Goal: Task Accomplishment & Management: Use online tool/utility

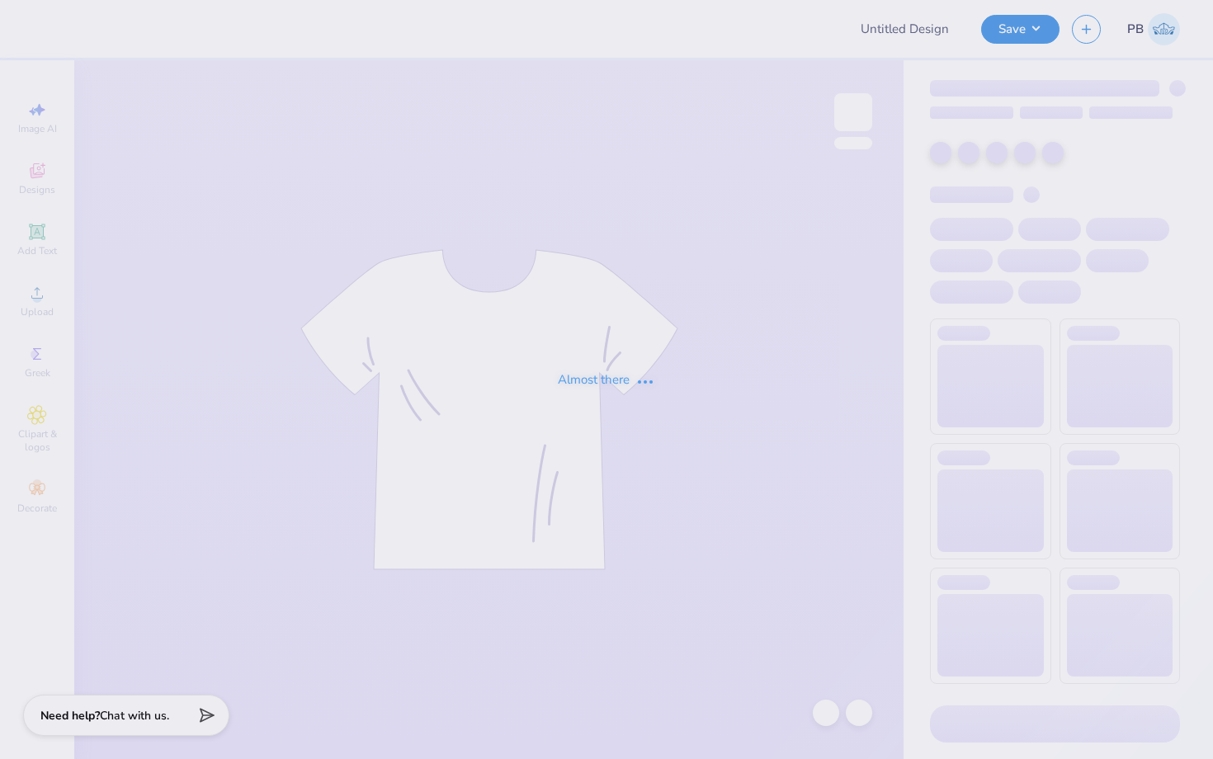
type input "Donuts with DZ"
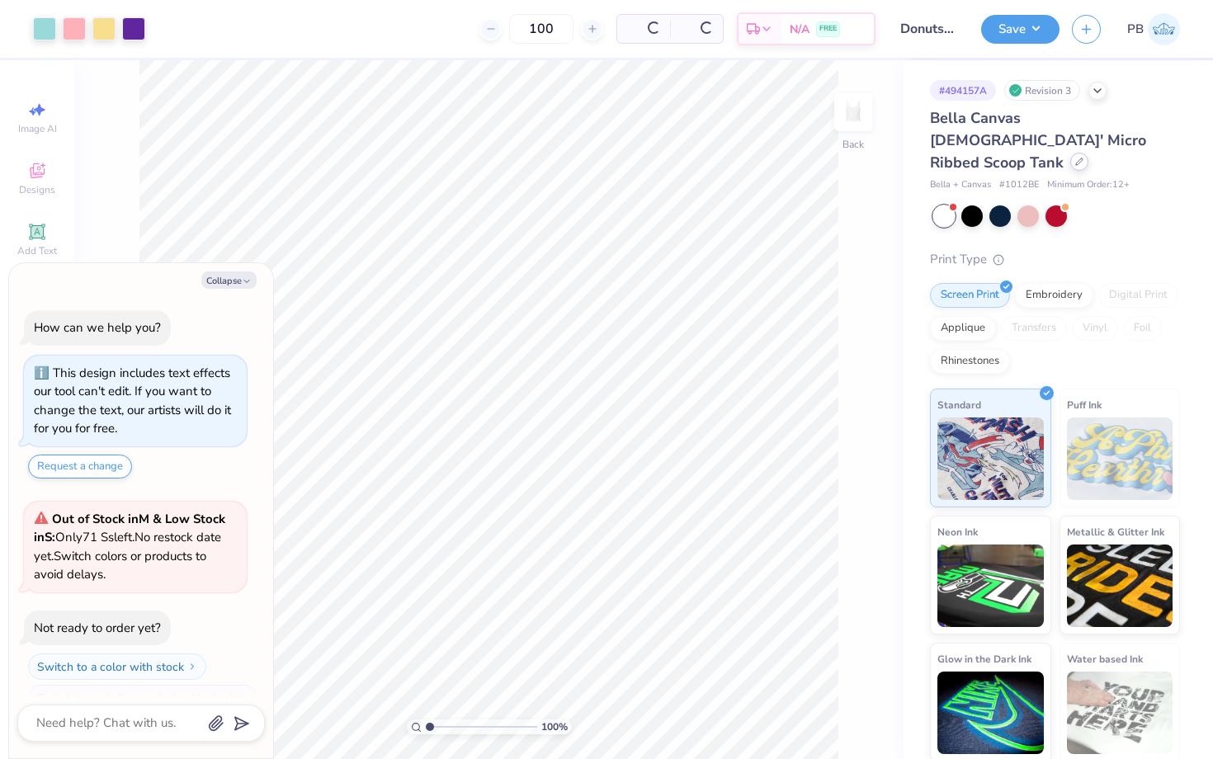
scroll to position [28, 0]
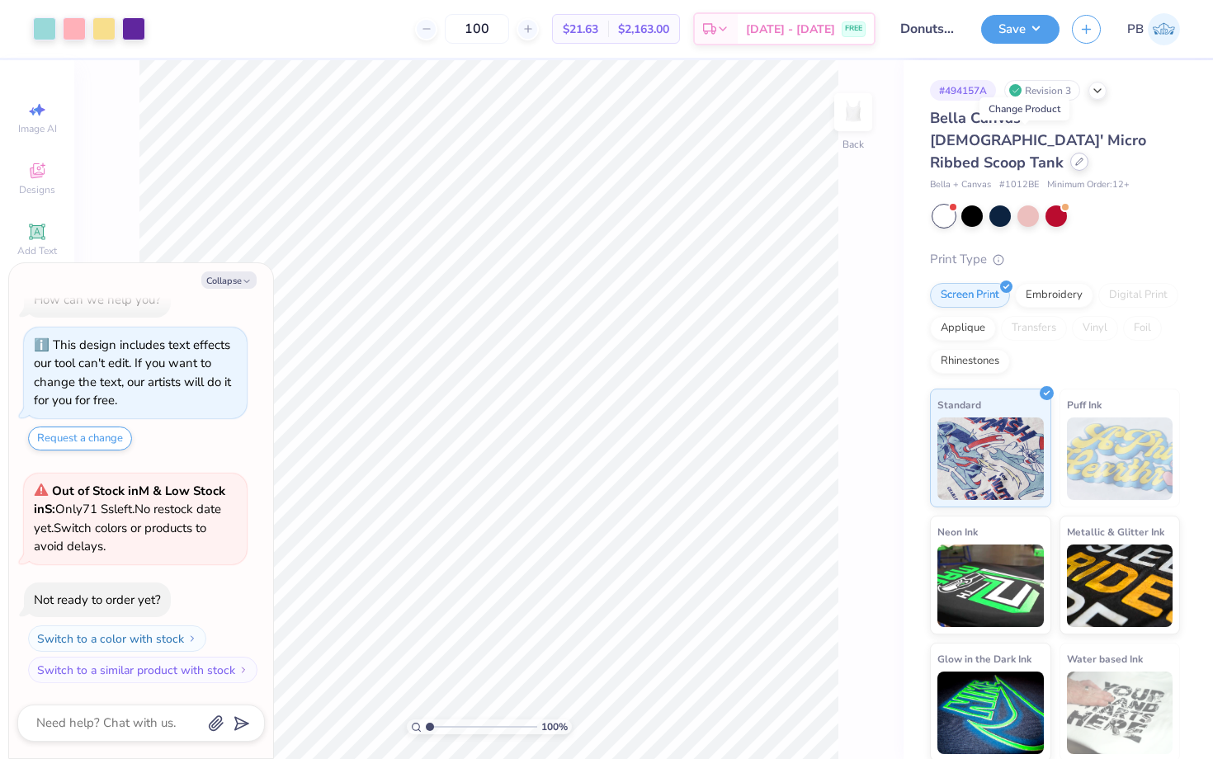
click at [1075, 158] on icon at bounding box center [1079, 162] width 8 height 8
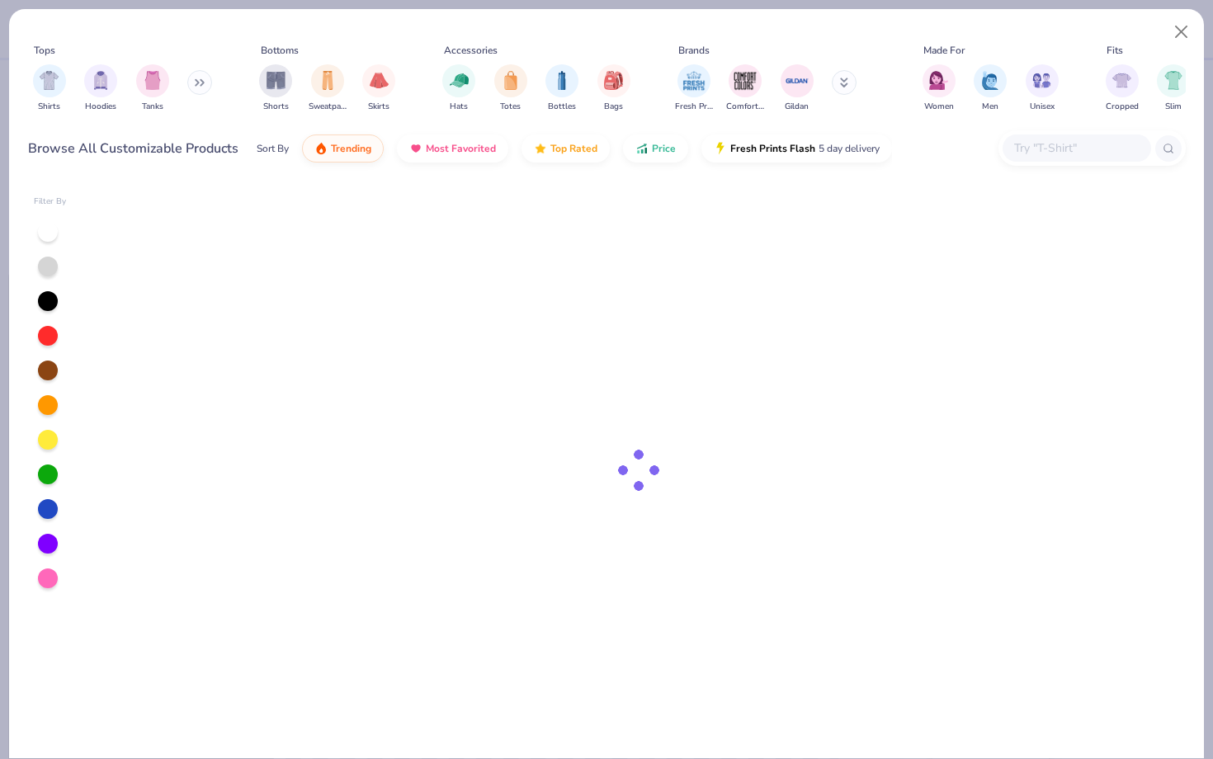
click at [1066, 153] on input "text" at bounding box center [1075, 148] width 127 height 19
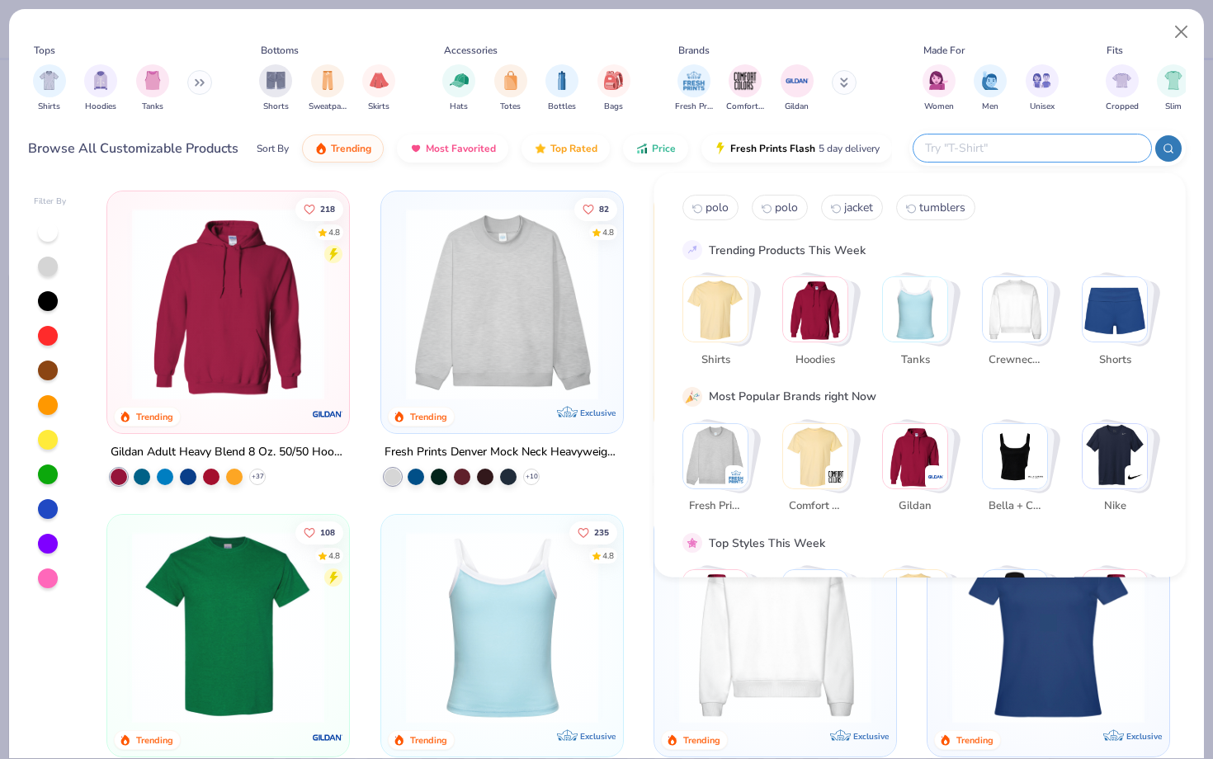
type textarea "x"
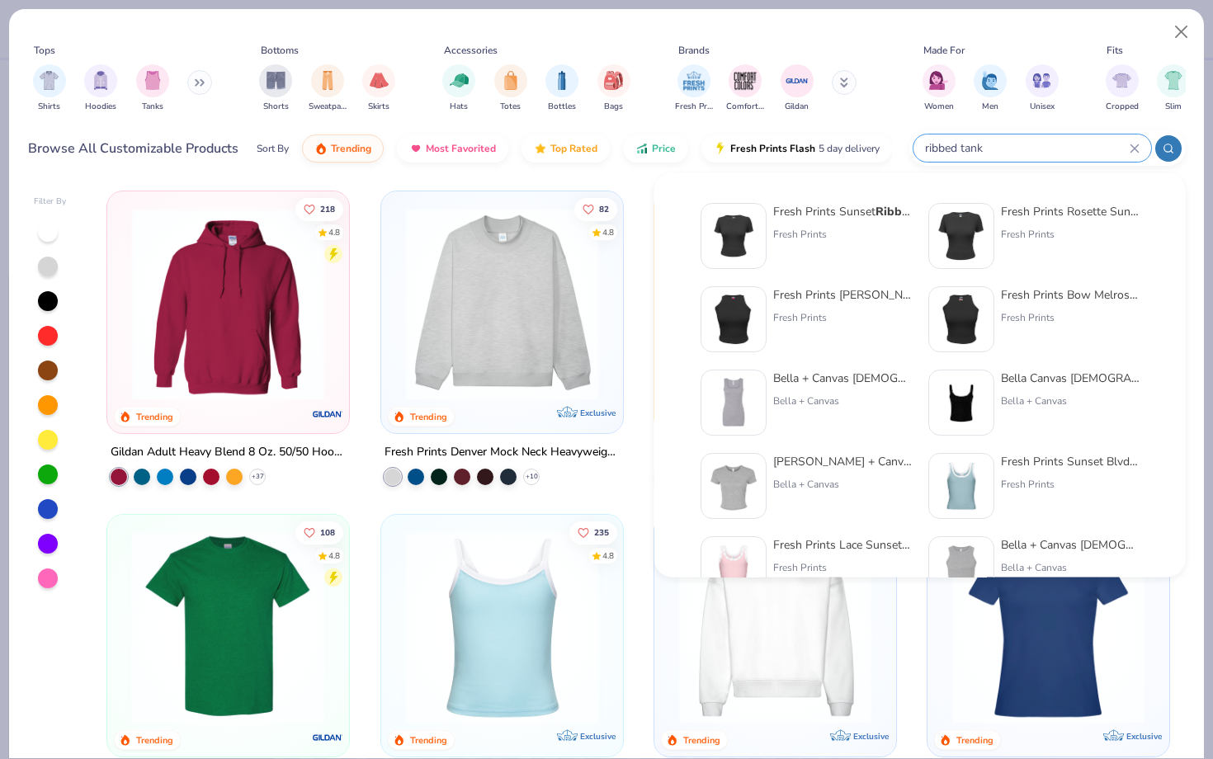
type input "ribbed tank"
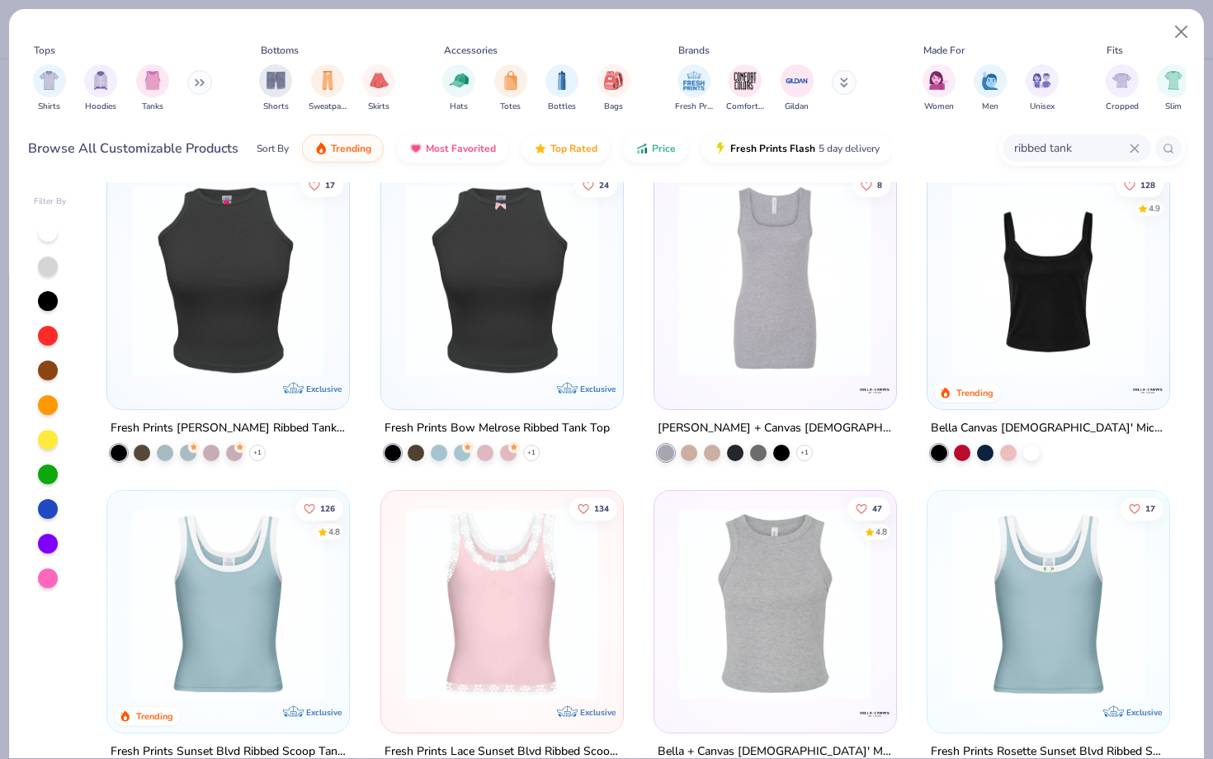
scroll to position [26, 0]
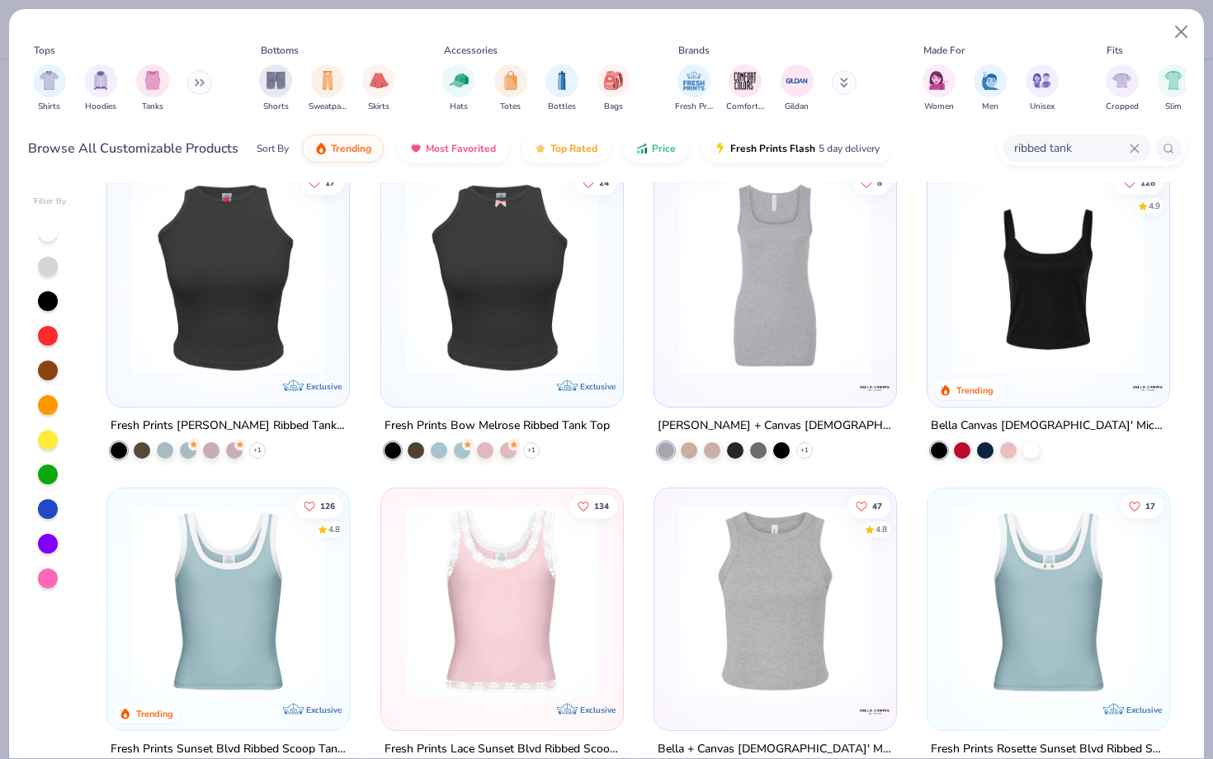
click at [508, 301] on img at bounding box center [502, 277] width 209 height 192
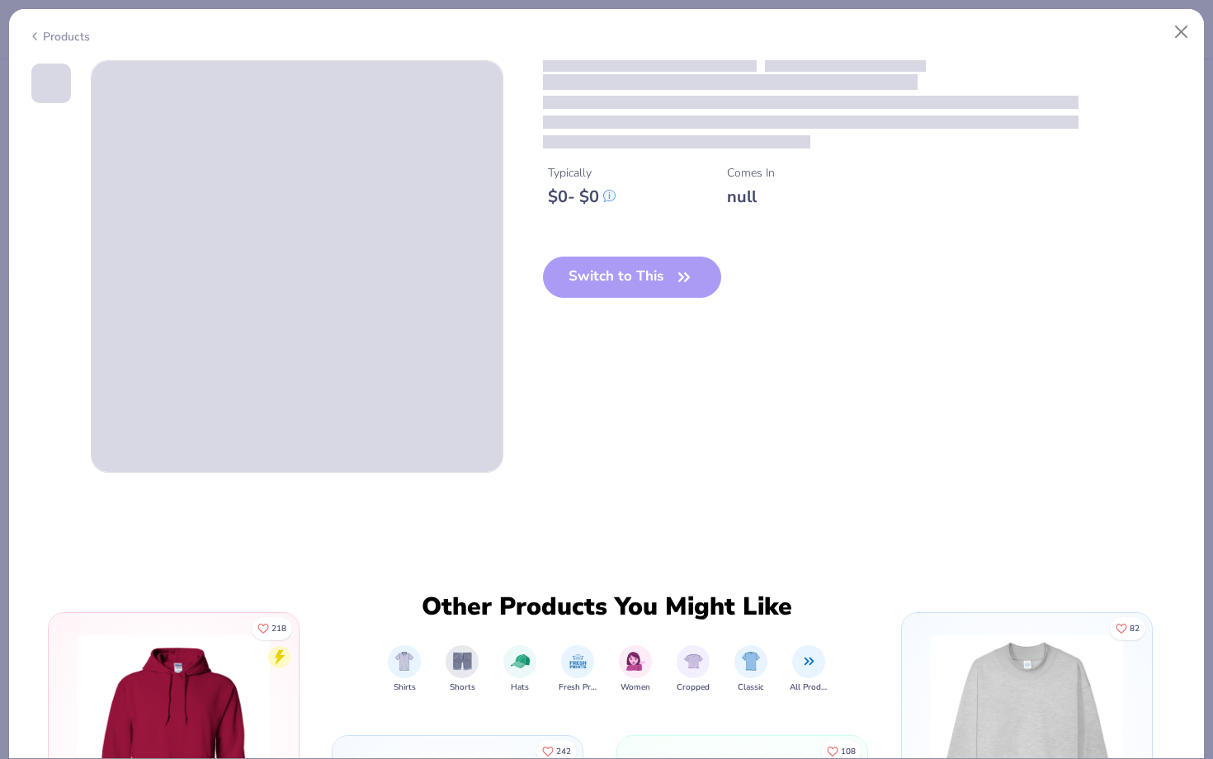
scroll to position [2, 0]
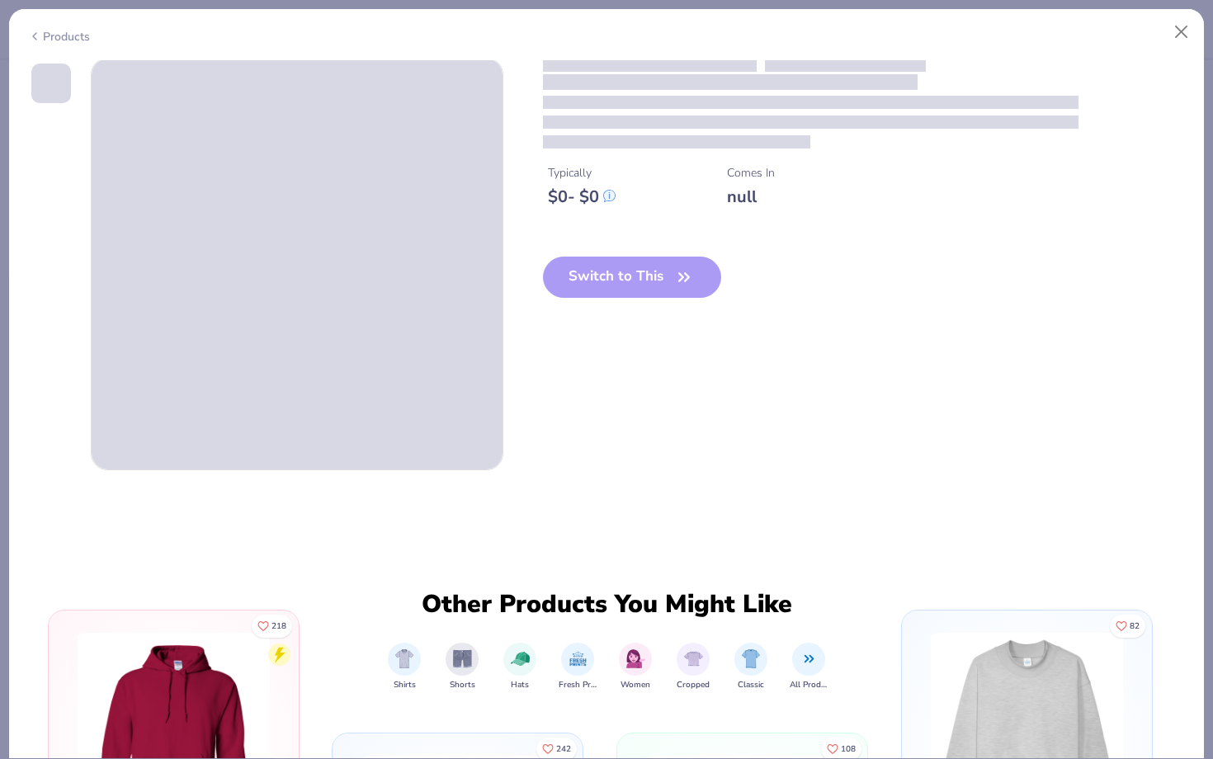
click at [26, 35] on div "Products" at bounding box center [606, 30] width 1194 height 43
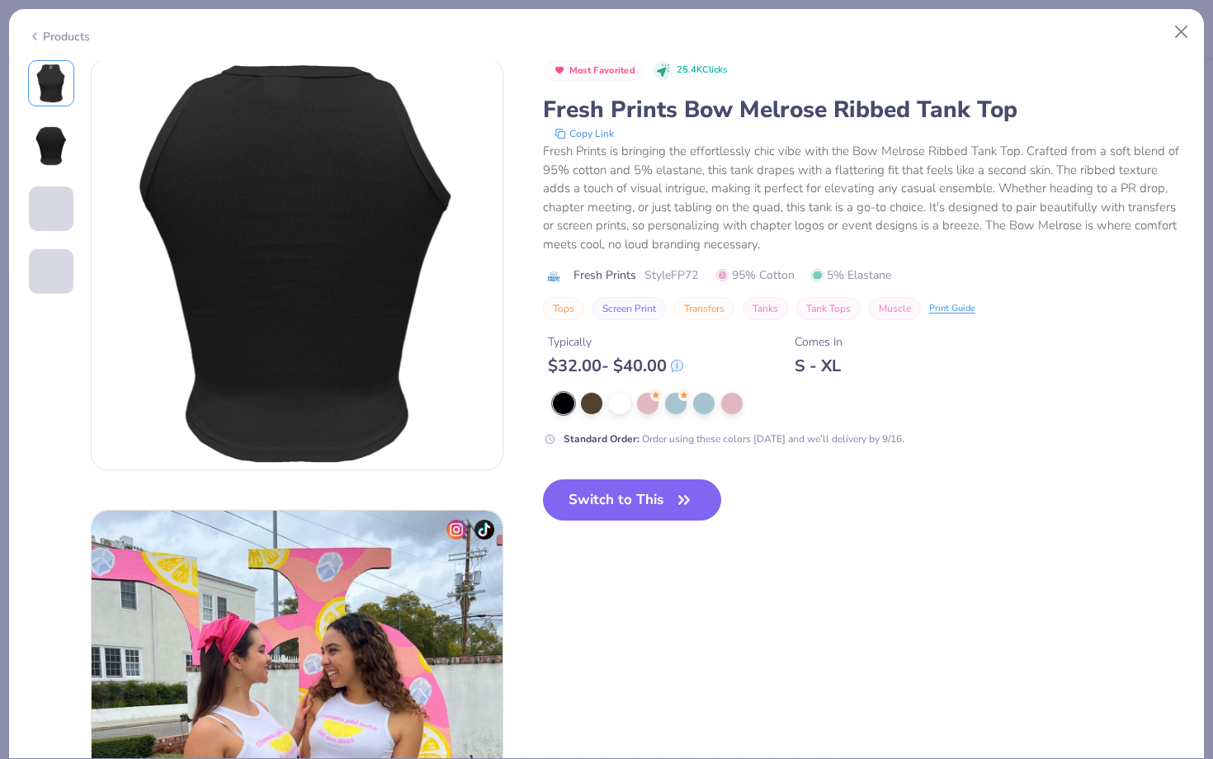
click at [40, 35] on div "Products" at bounding box center [59, 36] width 62 height 17
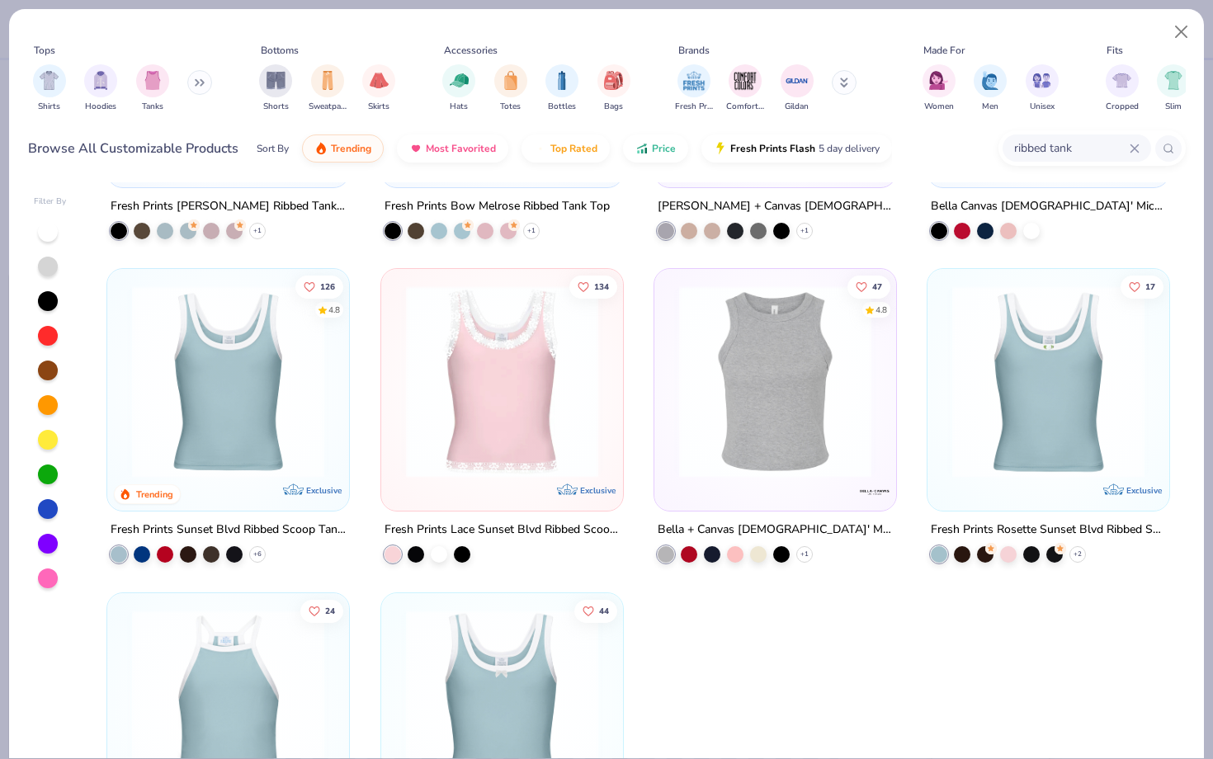
scroll to position [247, 0]
click at [818, 429] on div at bounding box center [984, 381] width 627 height 192
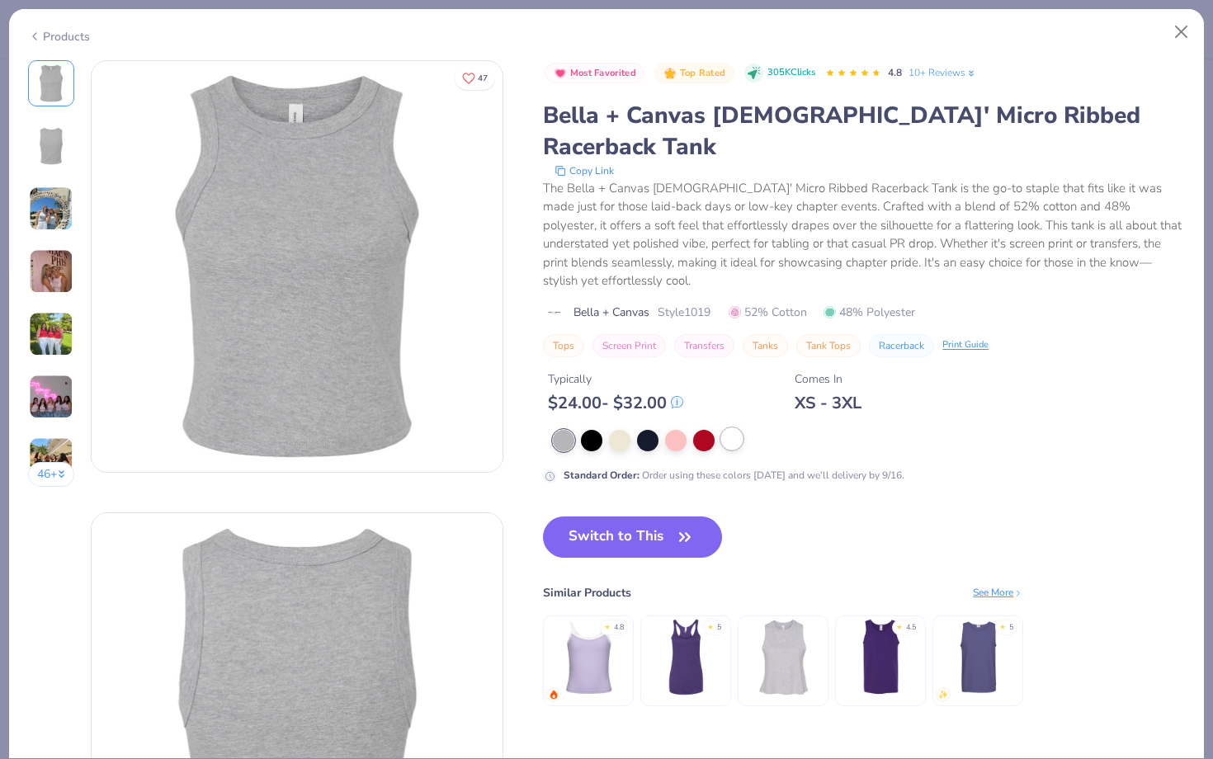
click at [737, 428] on div at bounding box center [731, 438] width 21 height 21
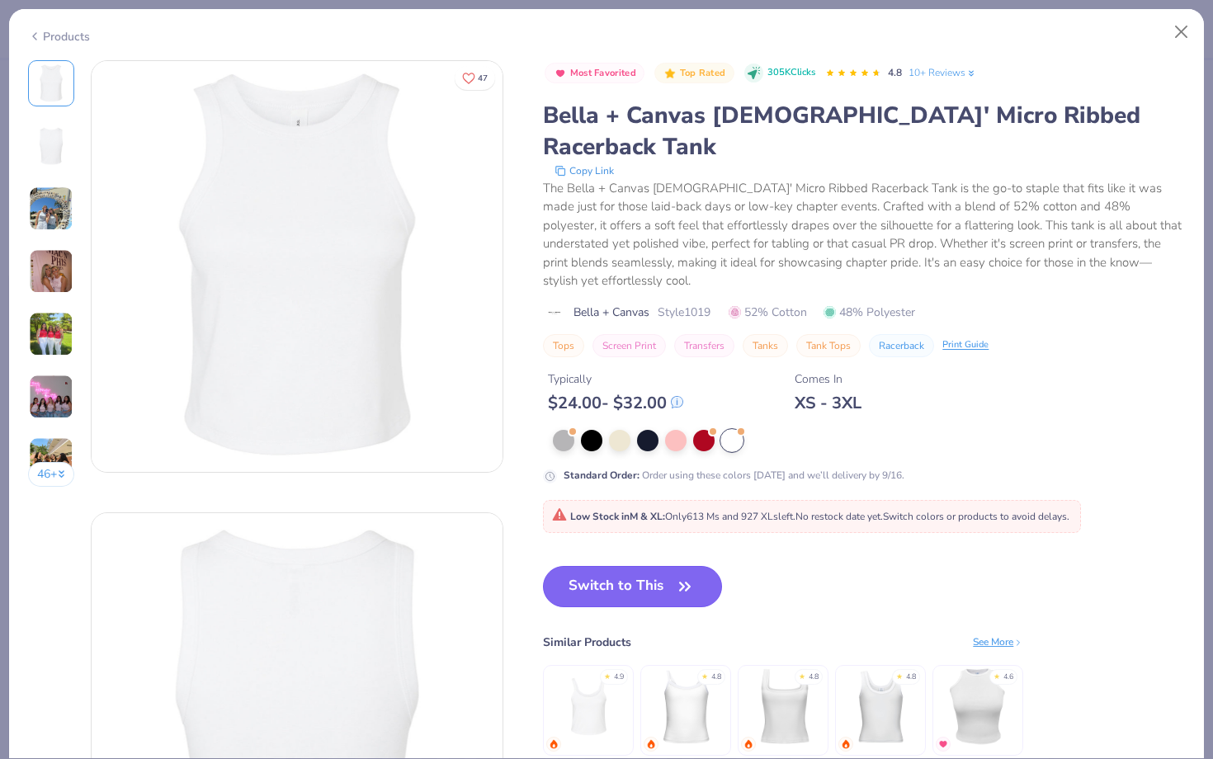
click at [634, 566] on button "Switch to This" at bounding box center [632, 586] width 179 height 41
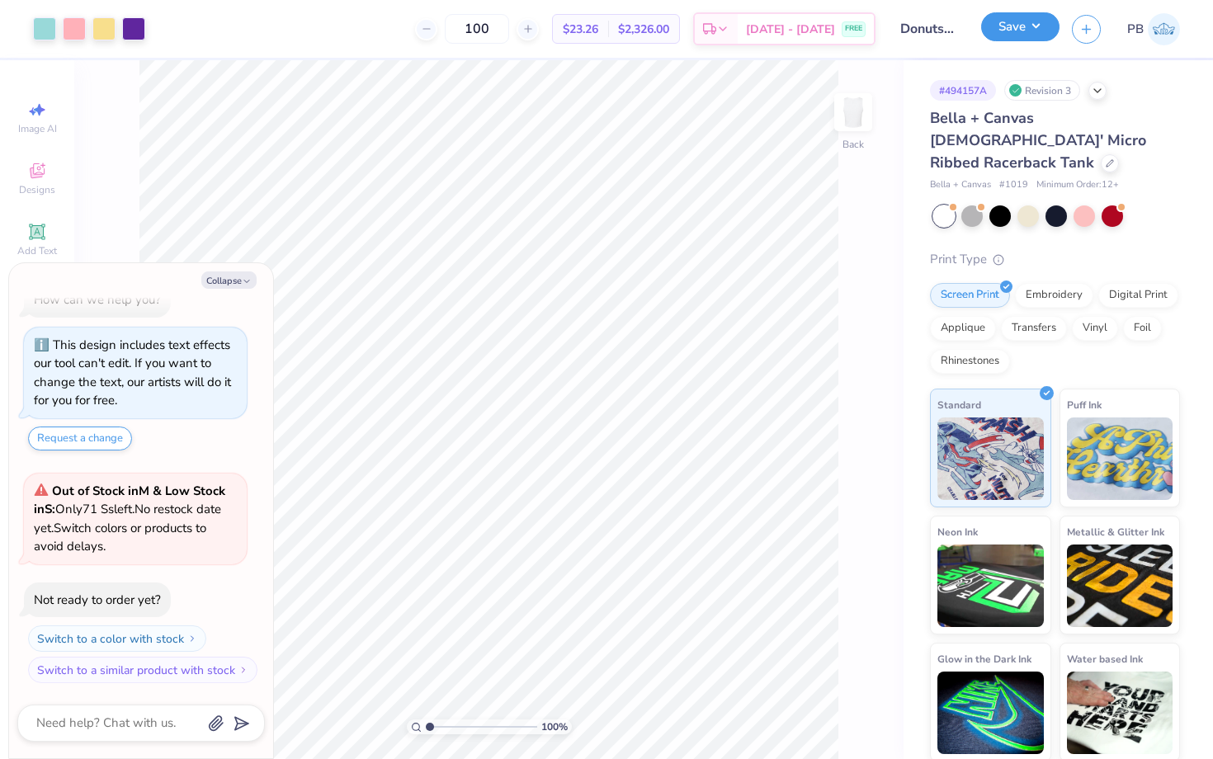
click at [1001, 30] on button "Save" at bounding box center [1020, 26] width 78 height 29
click at [1105, 158] on icon at bounding box center [1109, 162] width 8 height 8
type textarea "x"
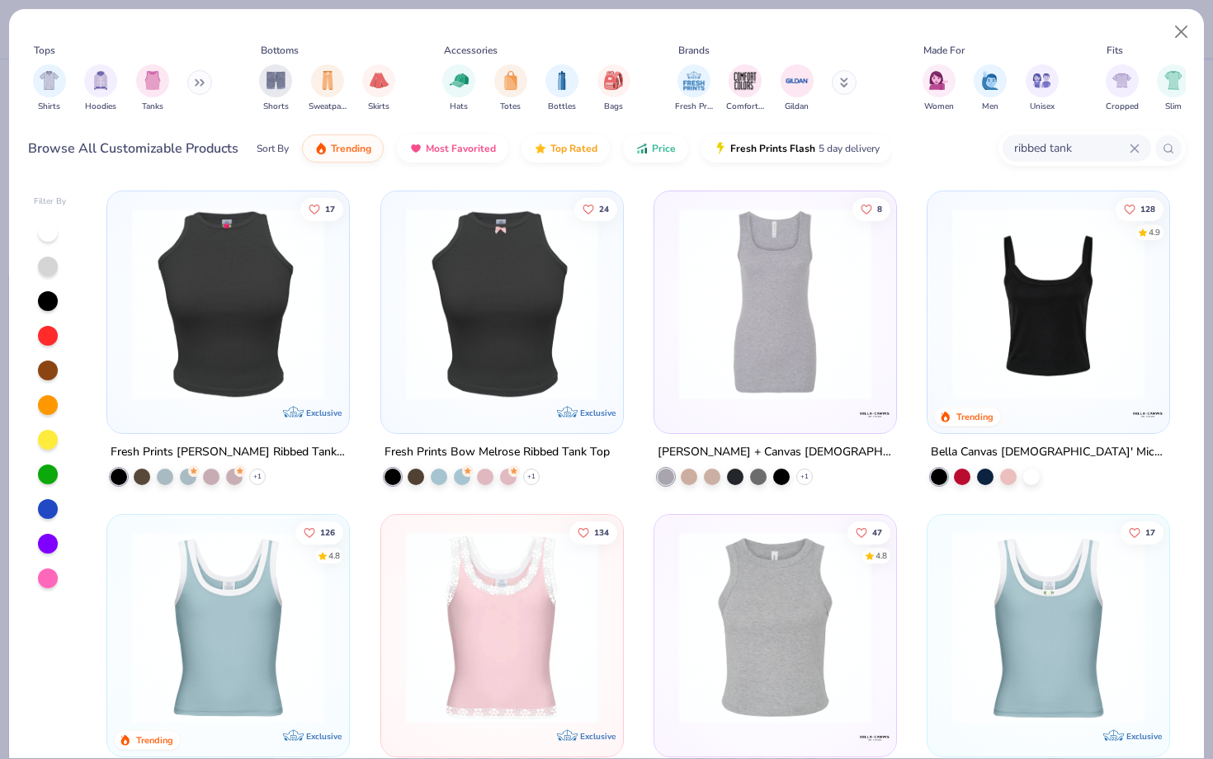
click at [1140, 143] on div "ribbed tank" at bounding box center [1076, 147] width 148 height 27
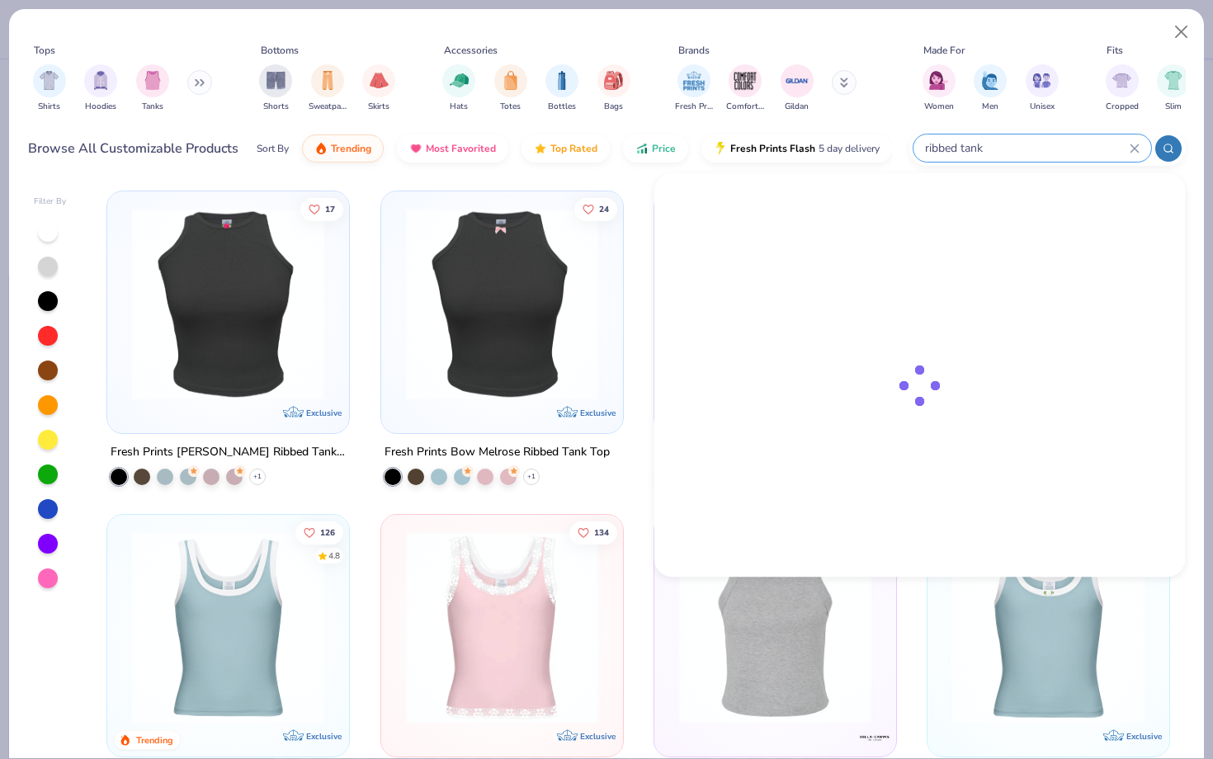
click at [1130, 149] on icon at bounding box center [1134, 149] width 10 height 10
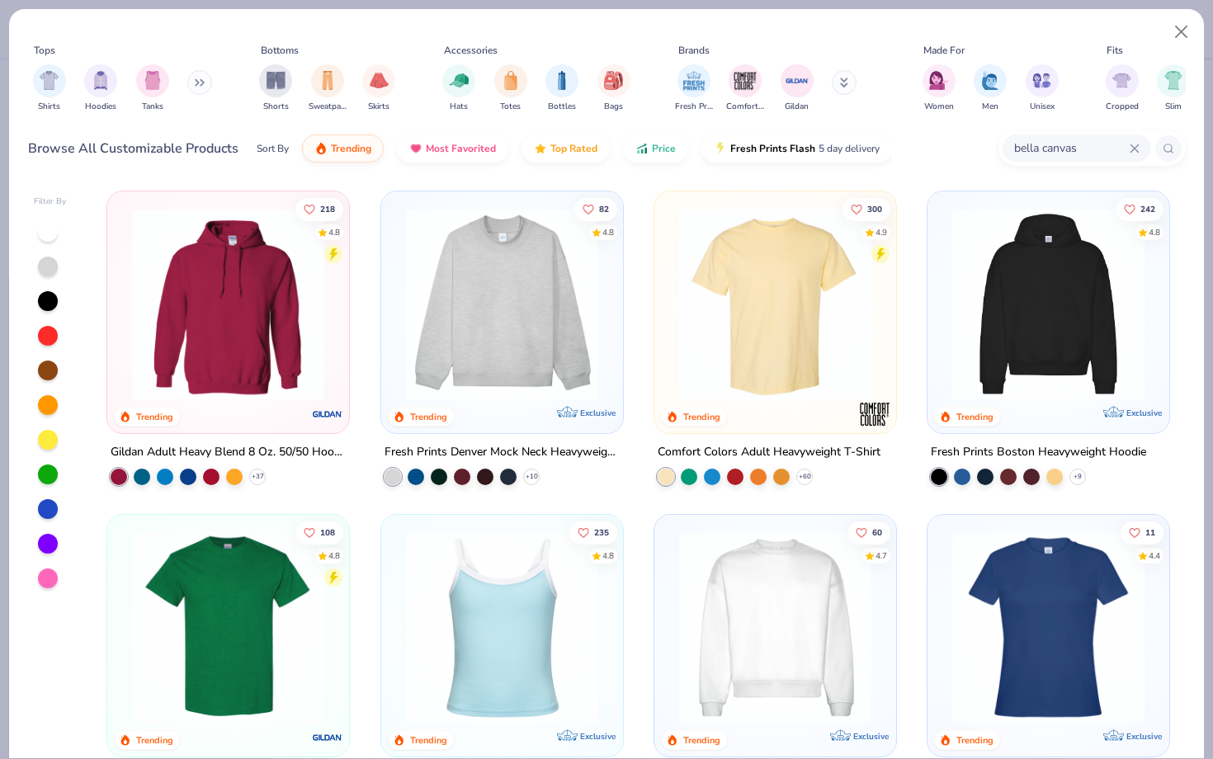
type input "bella canvas"
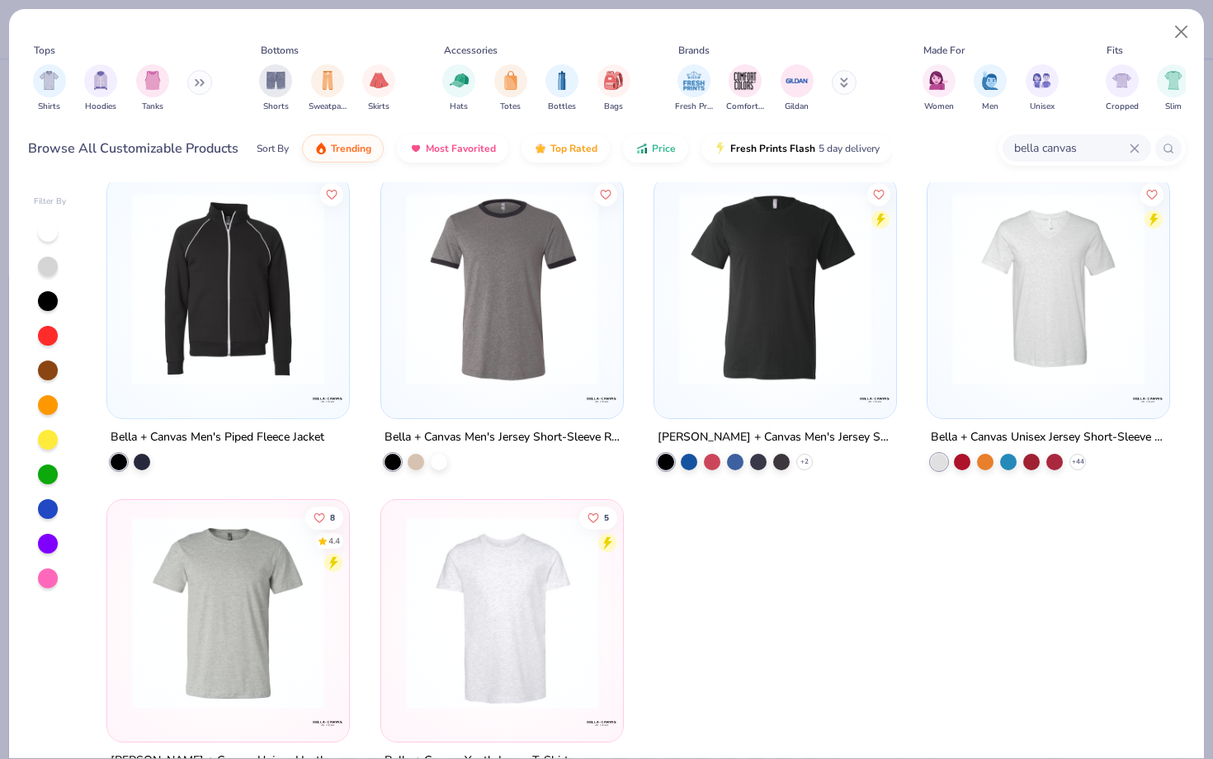
scroll to position [6550, 0]
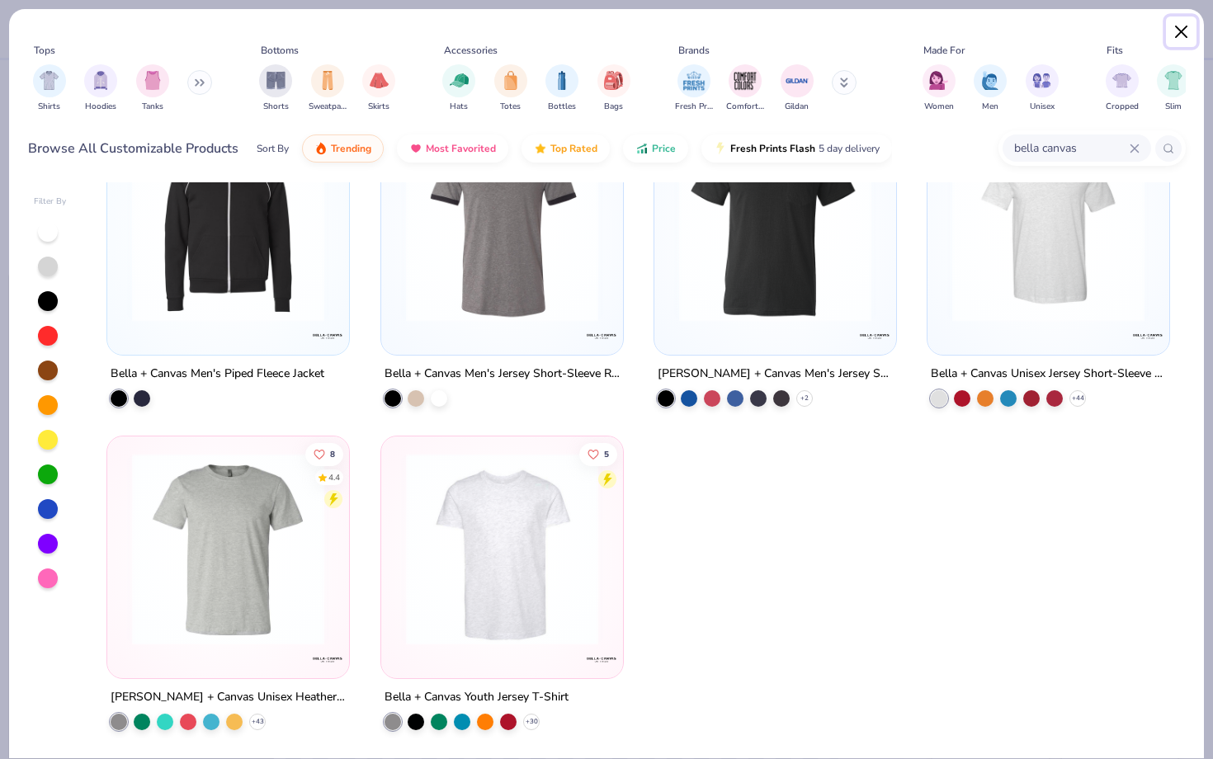
click at [1185, 33] on button "Close" at bounding box center [1181, 31] width 31 height 31
type textarea "x"
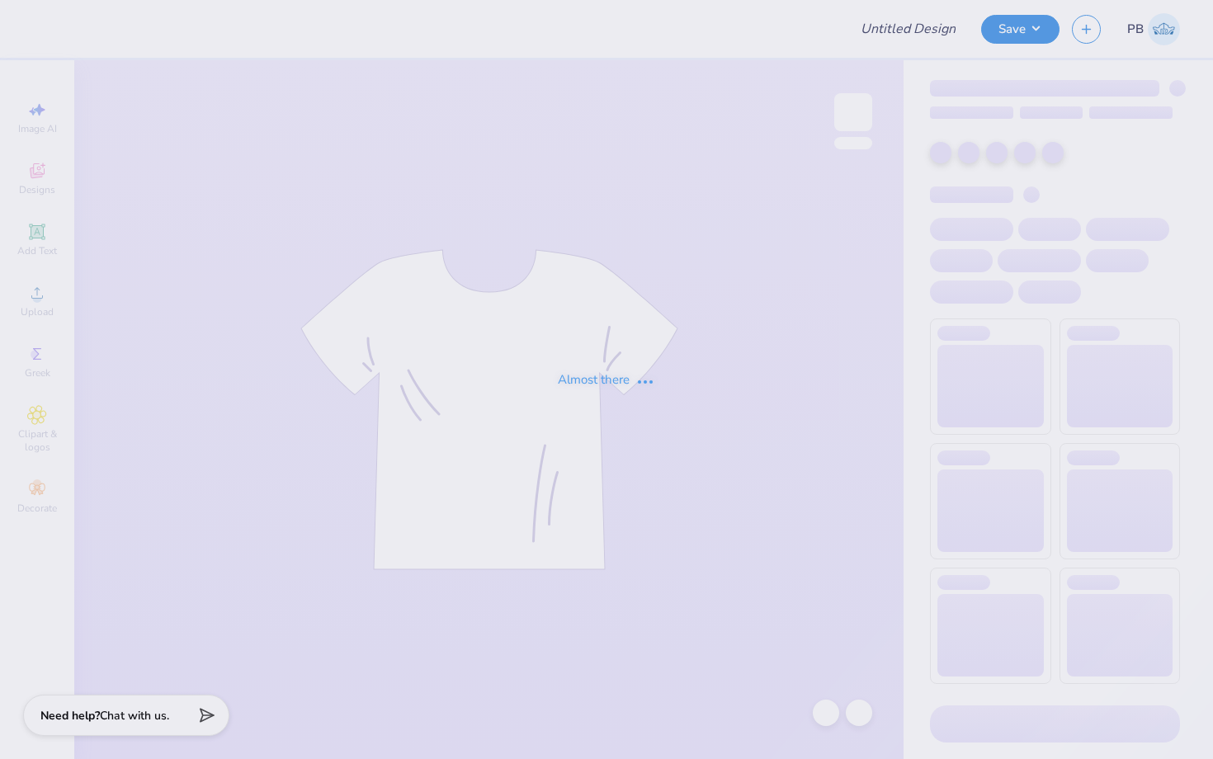
type input "Donuts with DZ"
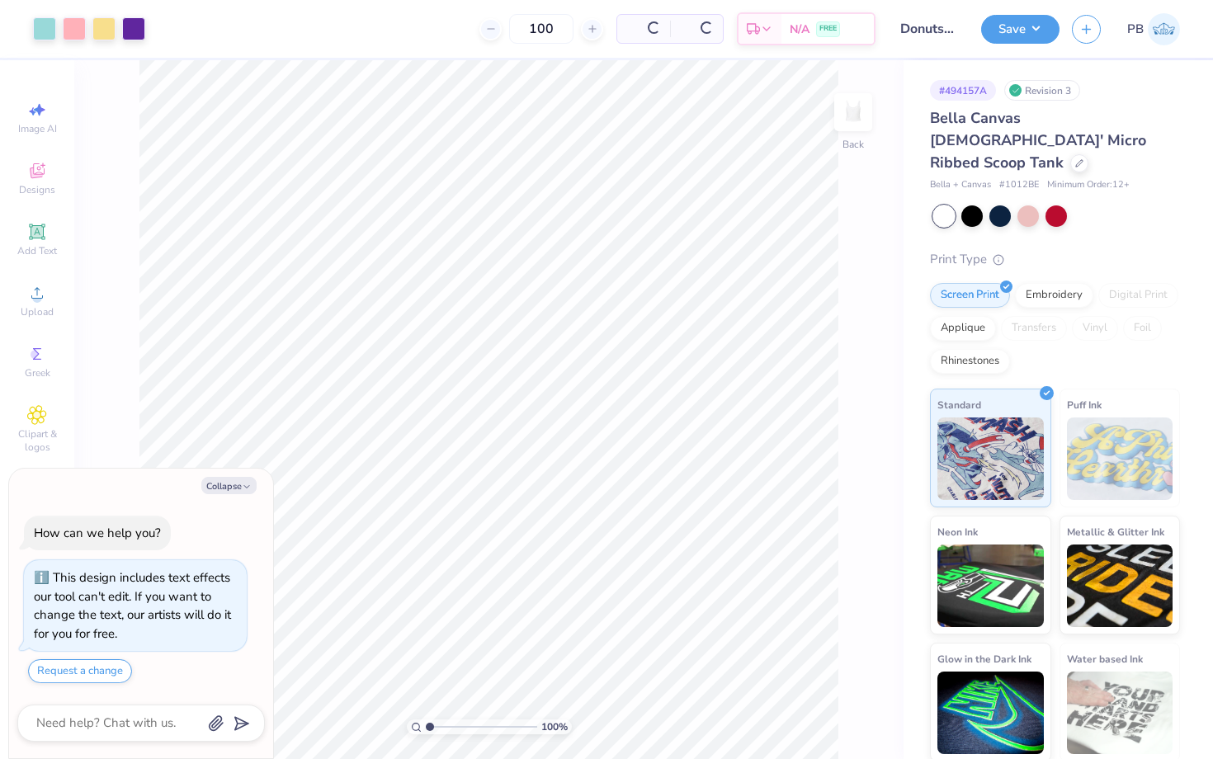
scroll to position [28, 0]
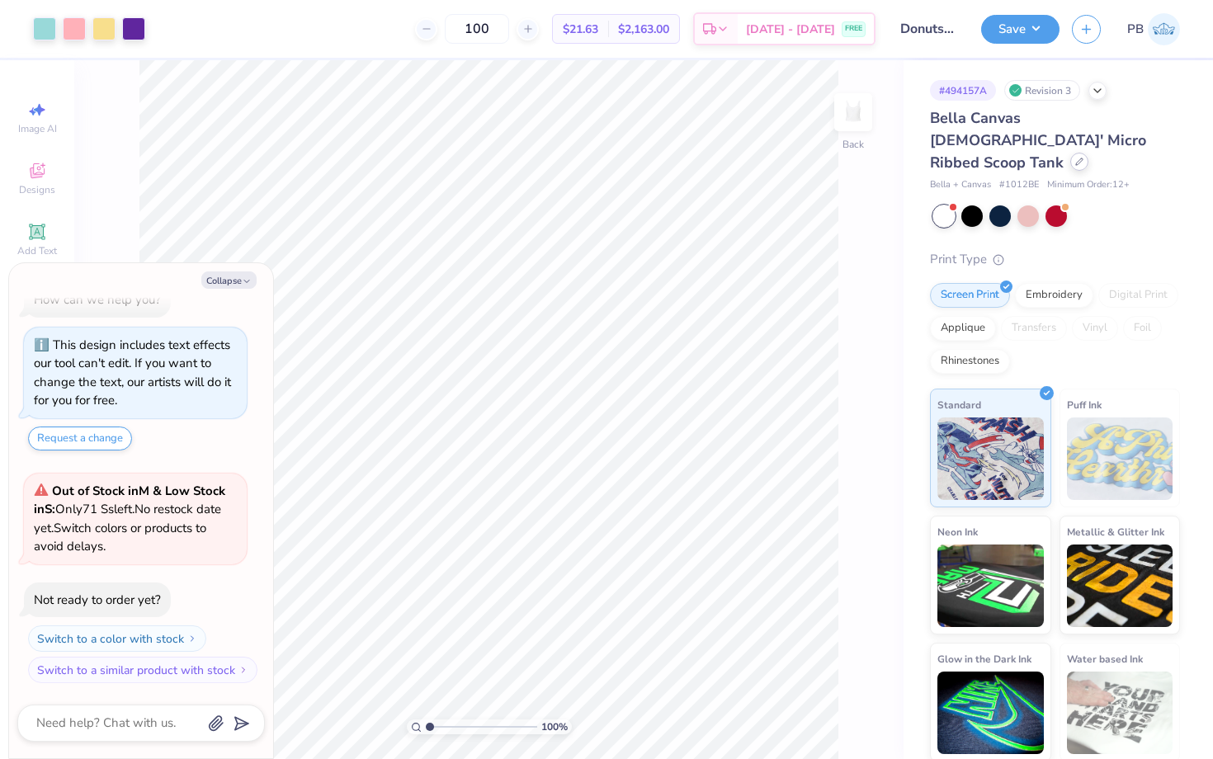
click at [1070, 153] on div at bounding box center [1079, 162] width 18 height 18
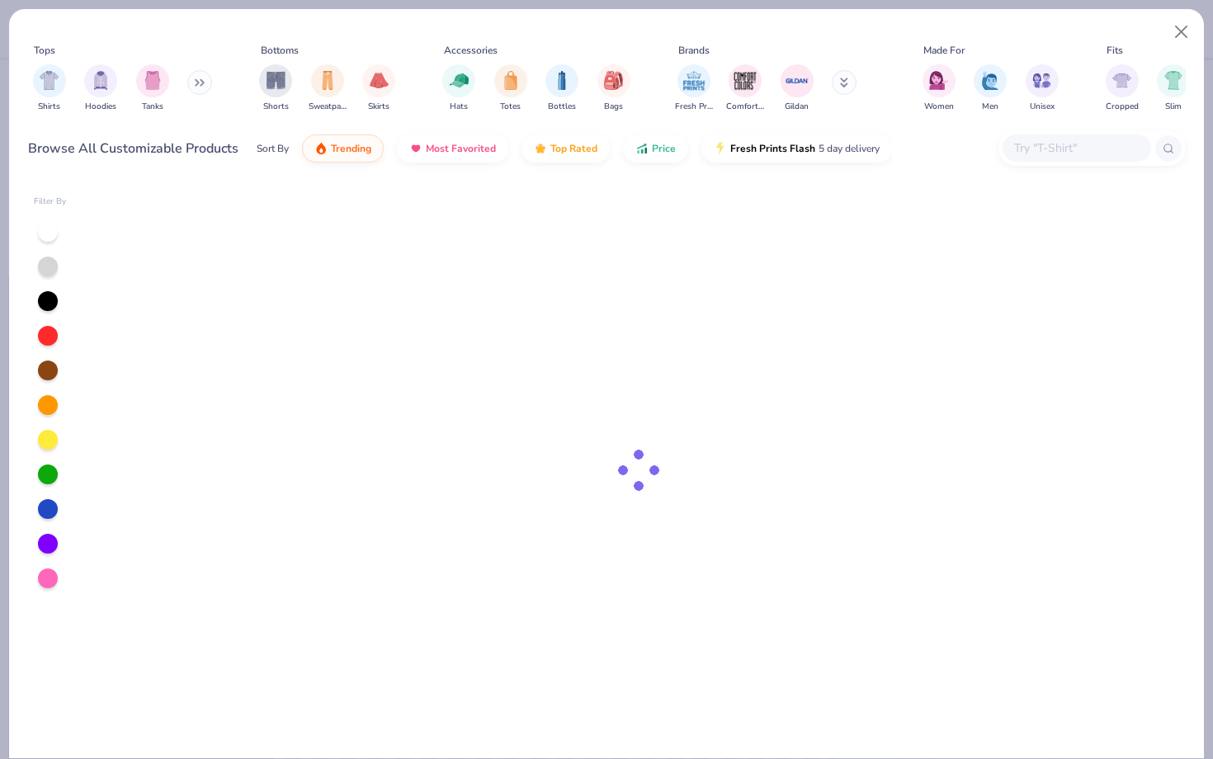
type textarea "x"
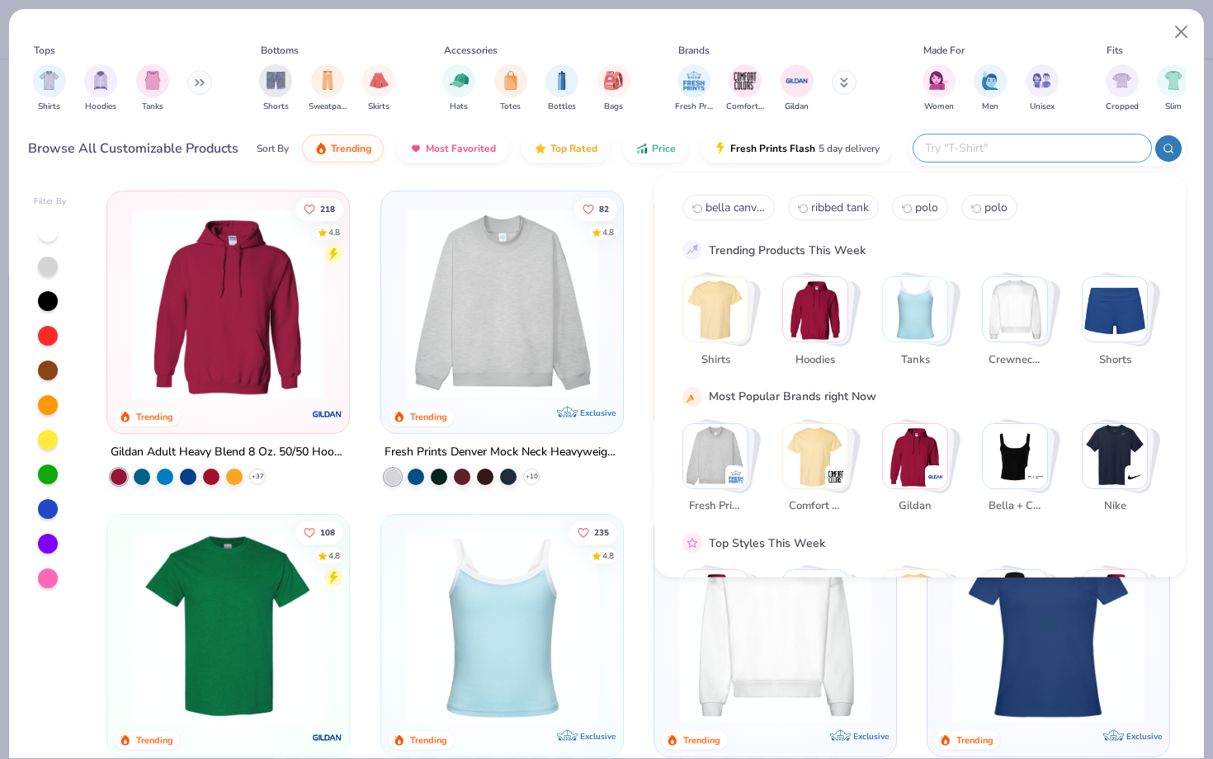
click at [1025, 147] on input "text" at bounding box center [1031, 148] width 216 height 19
type input "y"
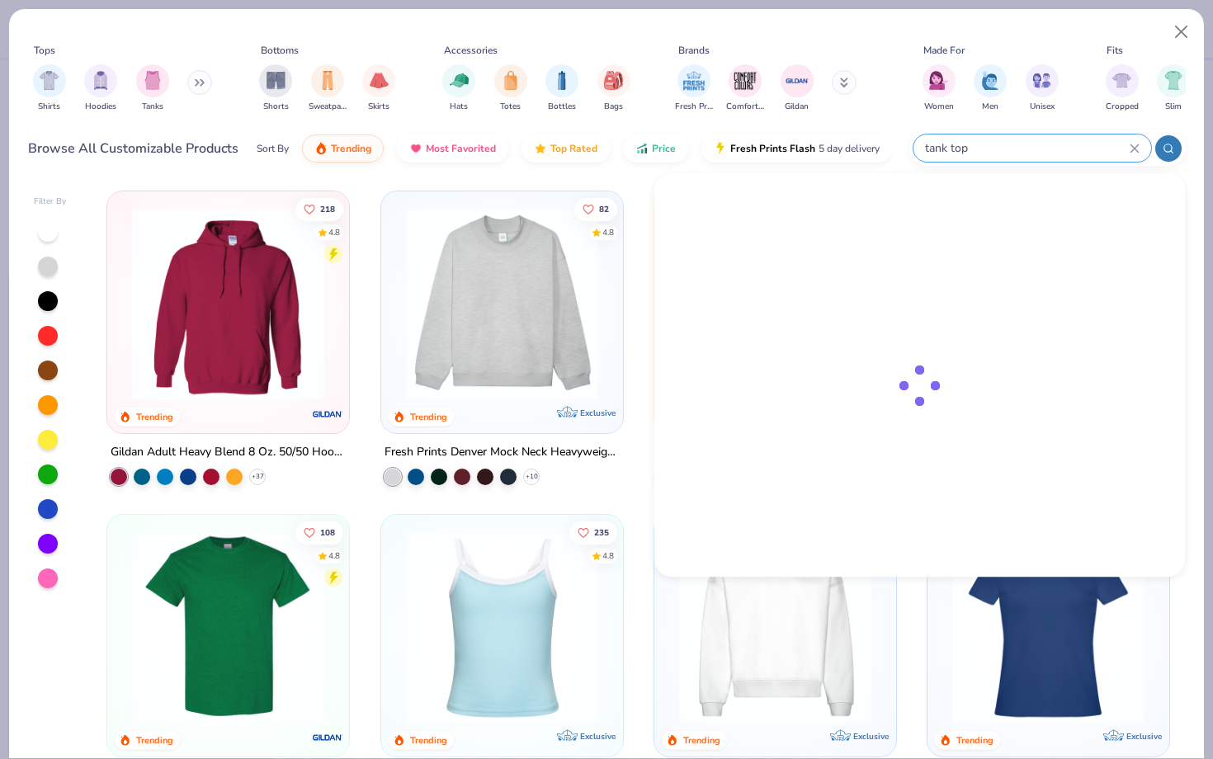
type input "tank top"
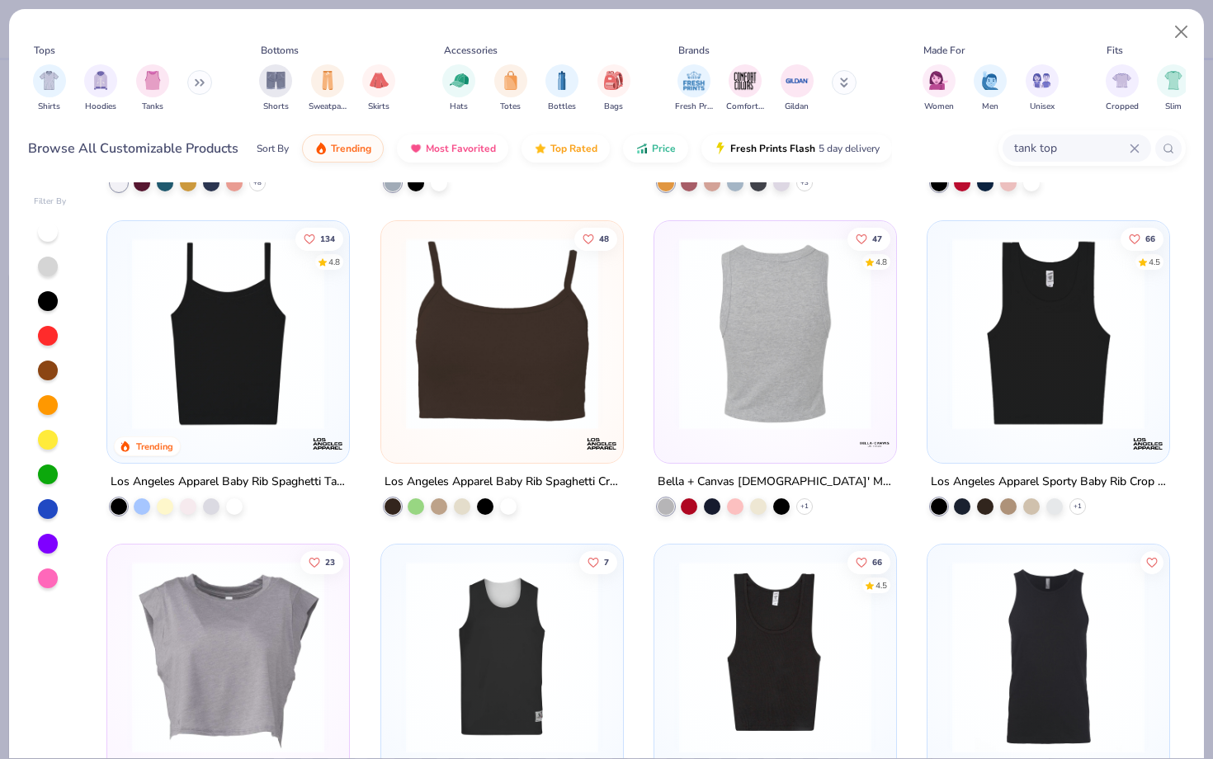
scroll to position [1295, 0]
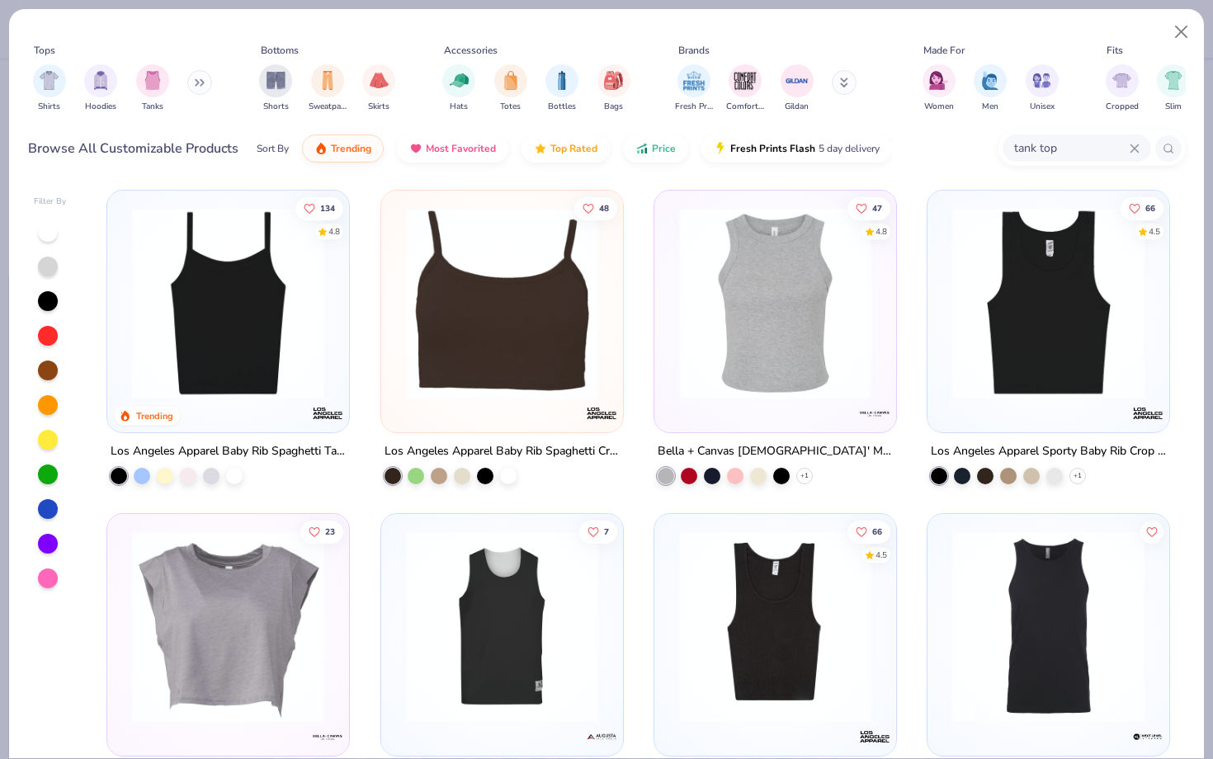
click at [214, 334] on img at bounding box center [228, 303] width 209 height 192
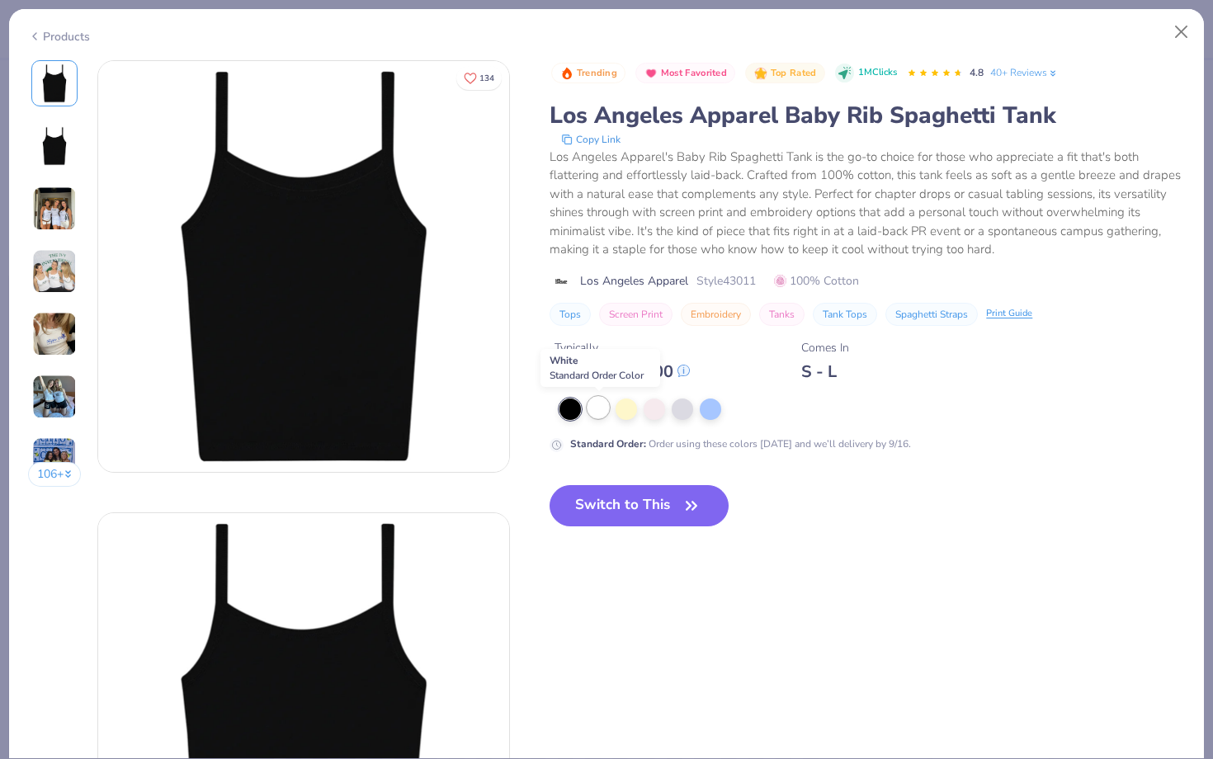
click at [596, 413] on div at bounding box center [597, 407] width 21 height 21
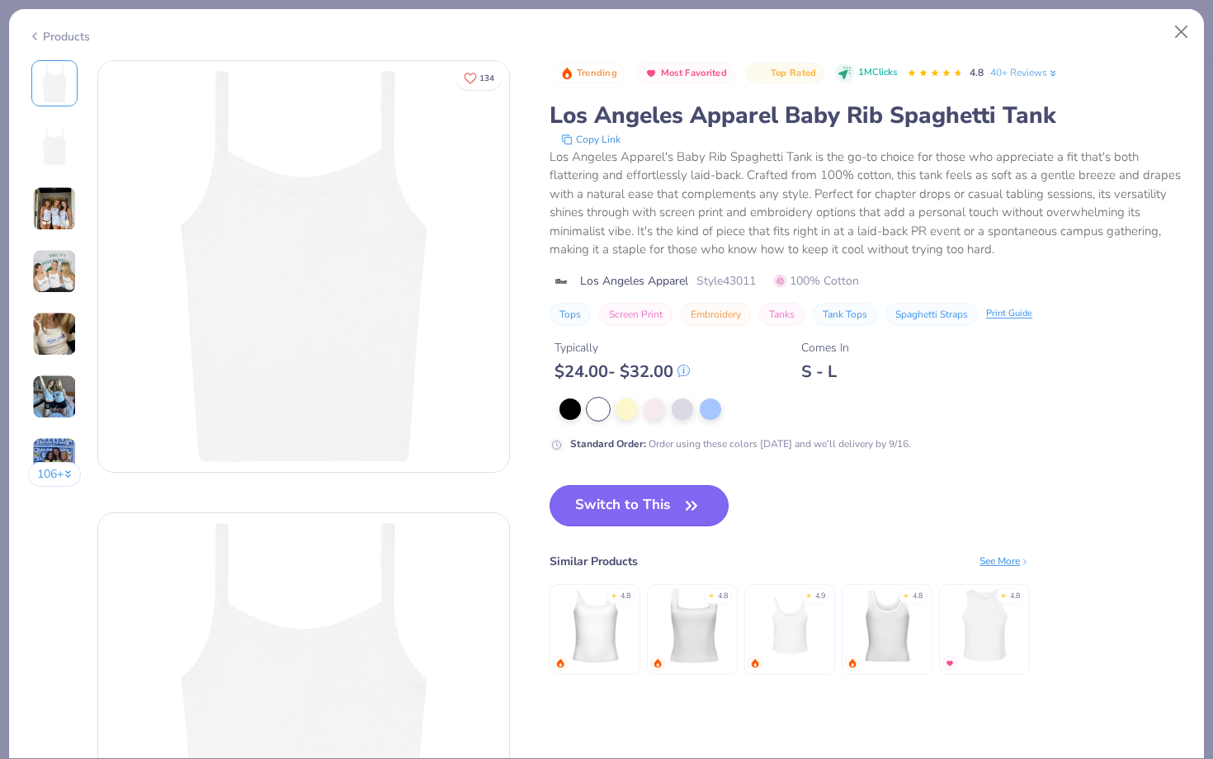
click at [609, 515] on button "Switch to This" at bounding box center [638, 505] width 179 height 41
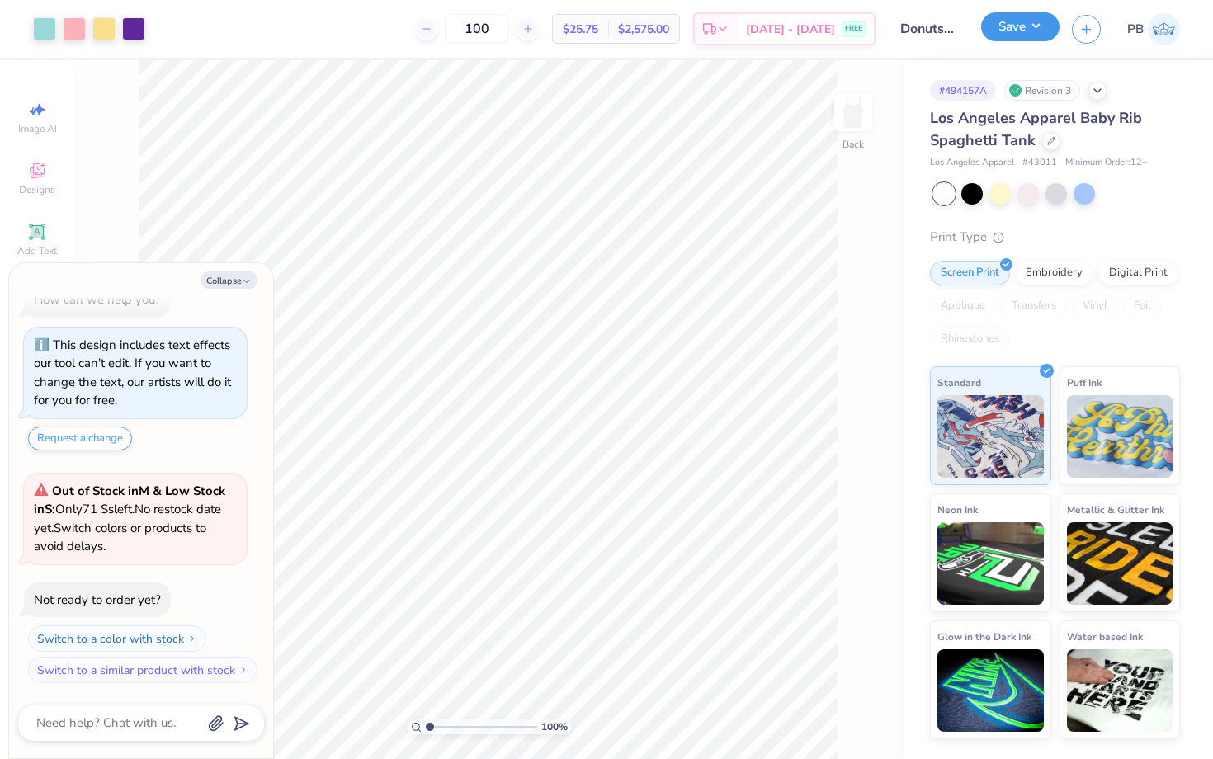
click at [1009, 33] on button "Save" at bounding box center [1020, 26] width 78 height 29
type textarea "x"
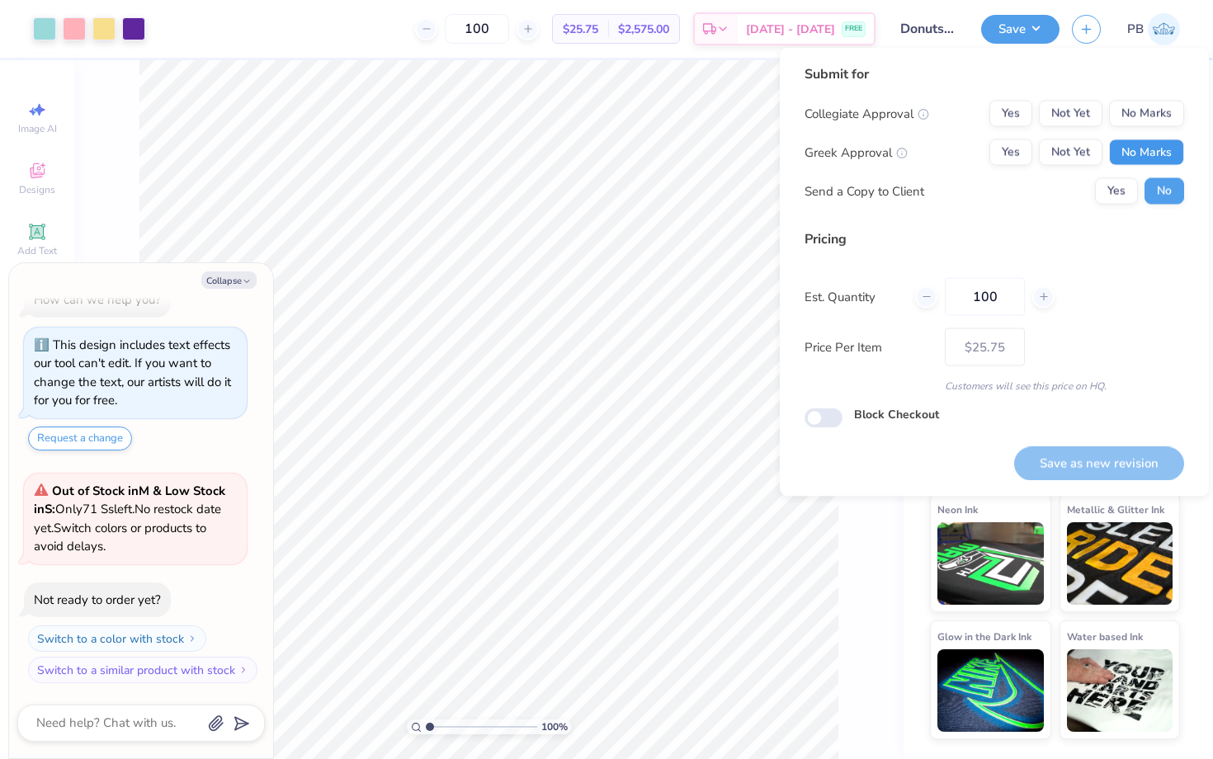
click at [1157, 144] on button "No Marks" at bounding box center [1146, 152] width 75 height 26
click at [1150, 99] on div "Submit for Collegiate Approval Yes Not Yet No Marks Greek Approval Yes Not Yet …" at bounding box center [993, 140] width 379 height 153
click at [1150, 117] on button "No Marks" at bounding box center [1146, 114] width 75 height 26
click at [1055, 462] on button "Save as new revision" at bounding box center [1099, 463] width 170 height 34
type input "$25.75"
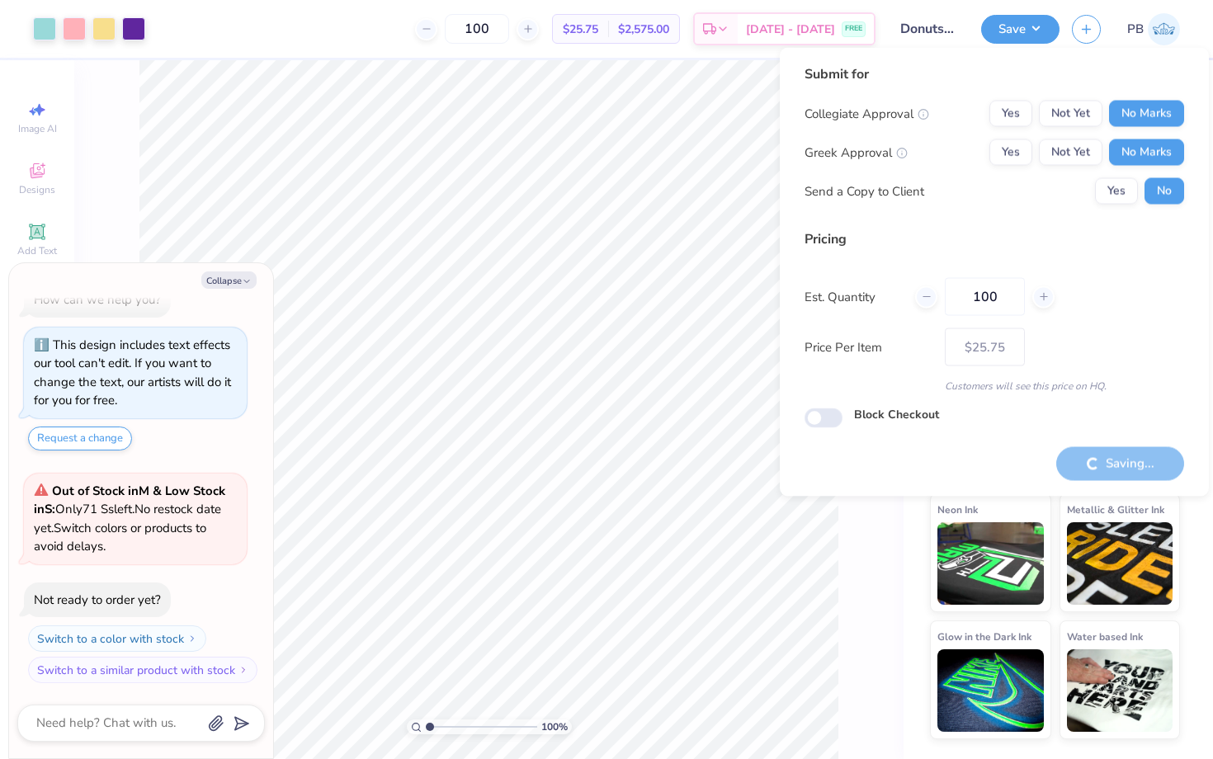
type textarea "x"
type input "– –"
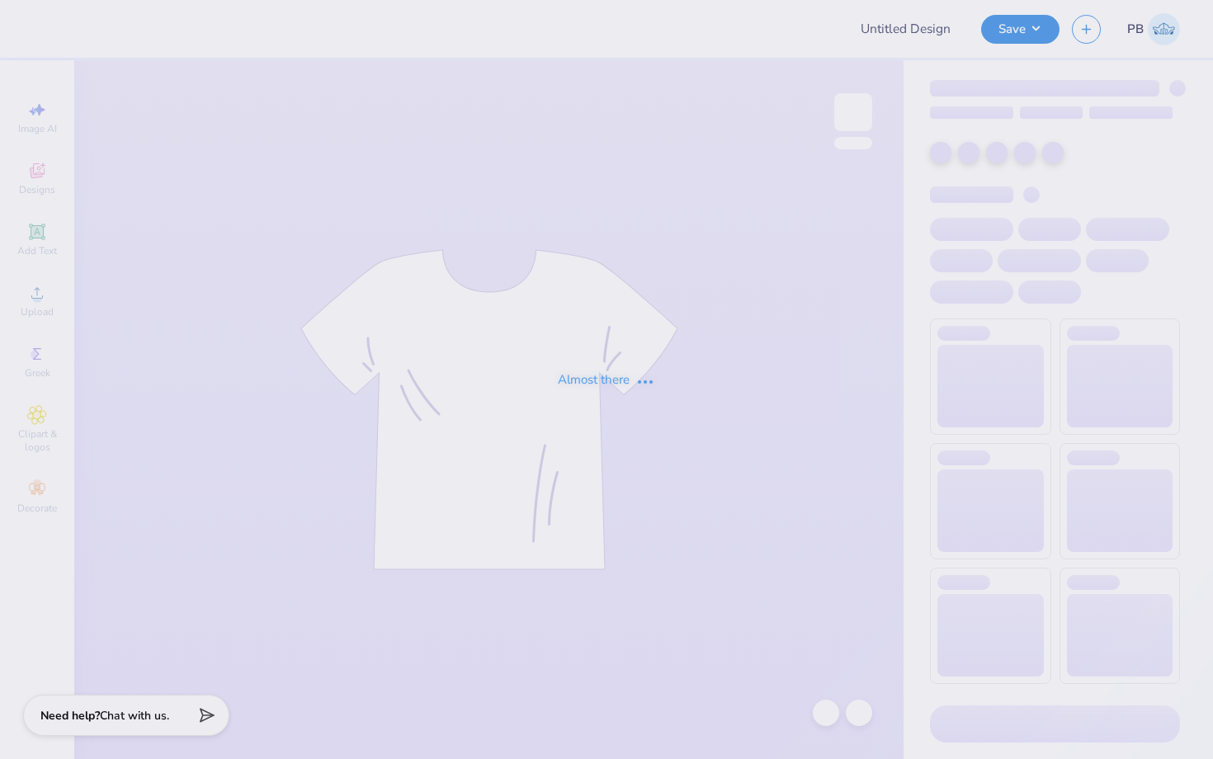
type input "Donuts with DZ"
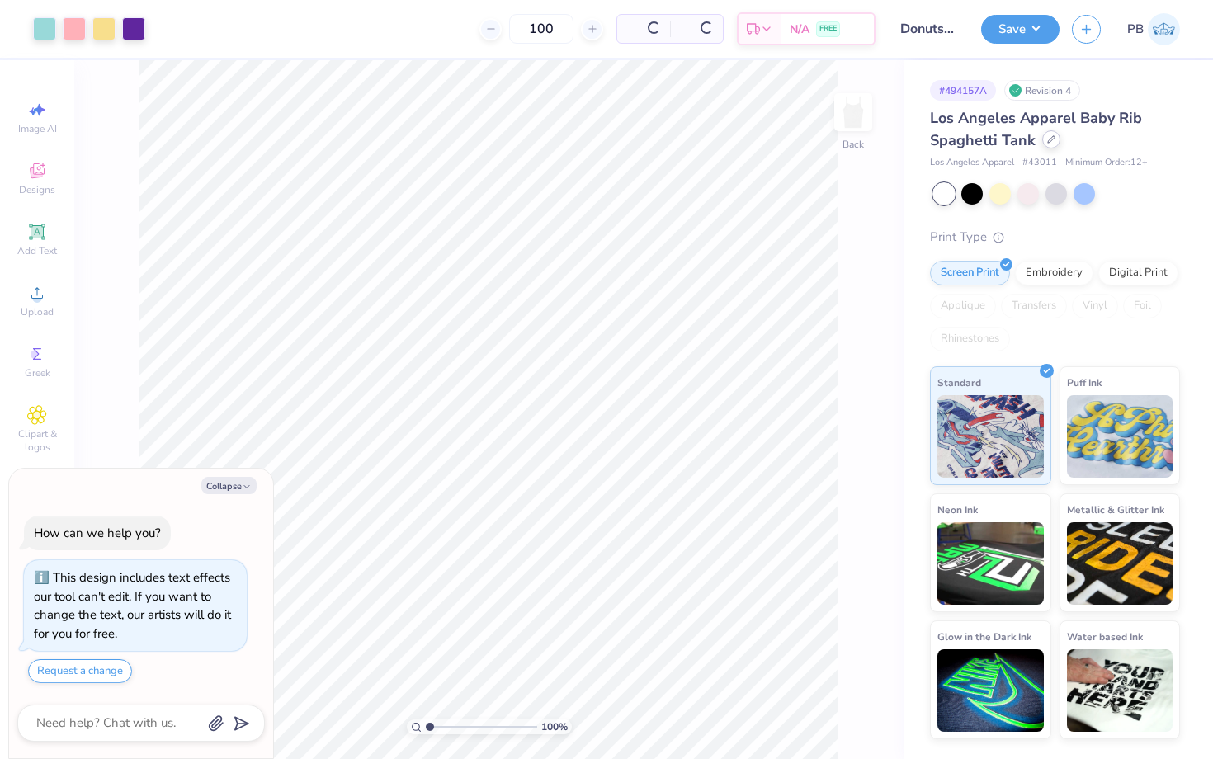
click at [1051, 142] on icon at bounding box center [1051, 139] width 8 height 8
type textarea "x"
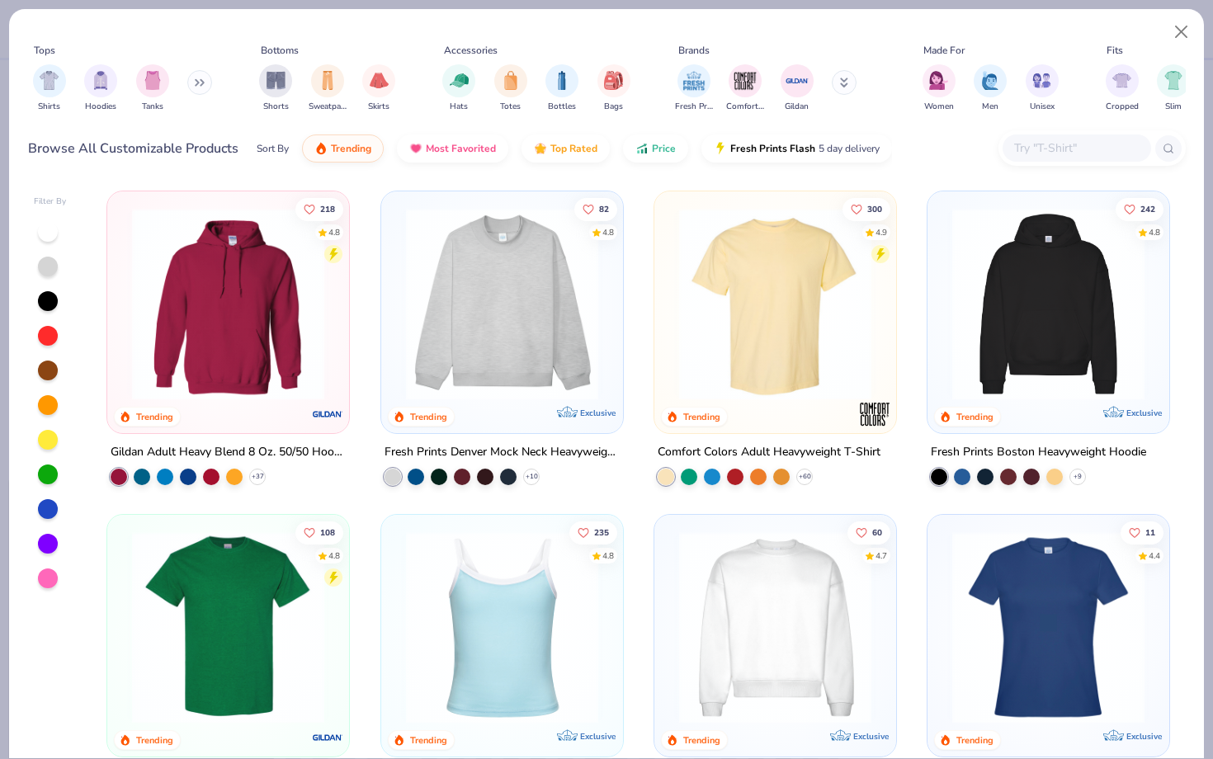
click at [1016, 140] on input "text" at bounding box center [1075, 148] width 127 height 19
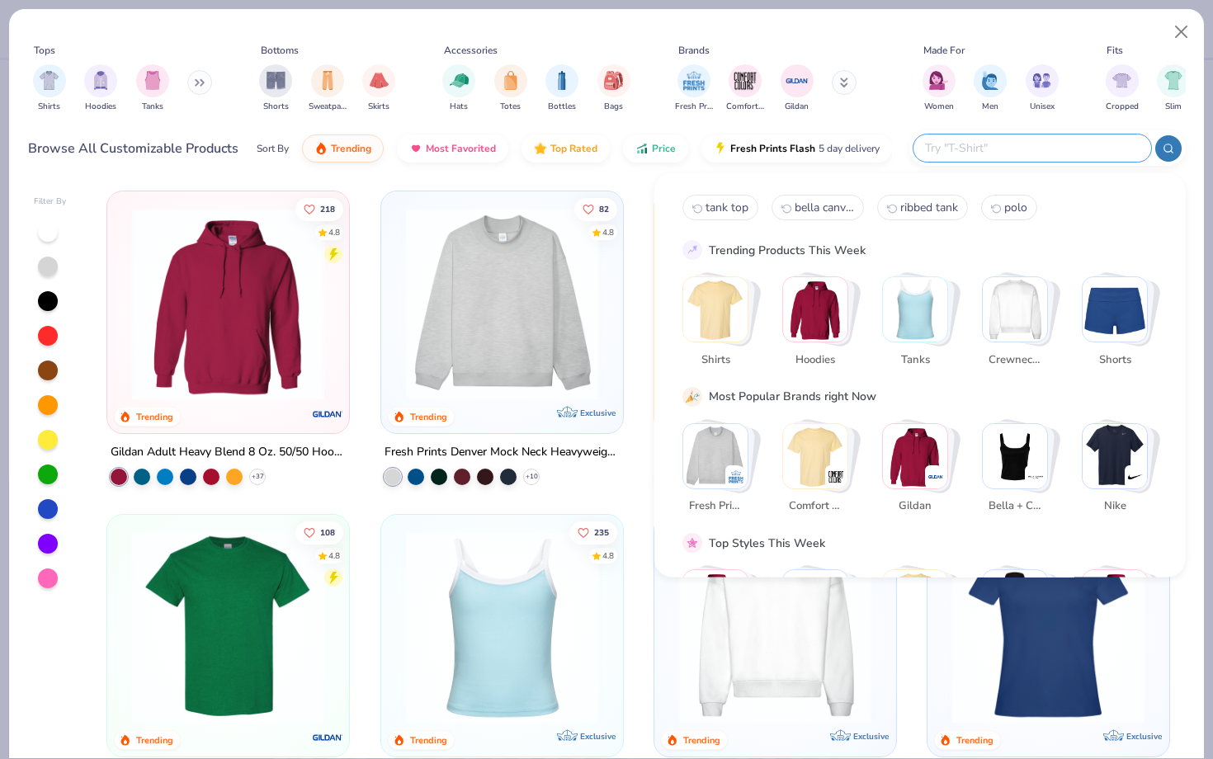
paste input "BC1019"
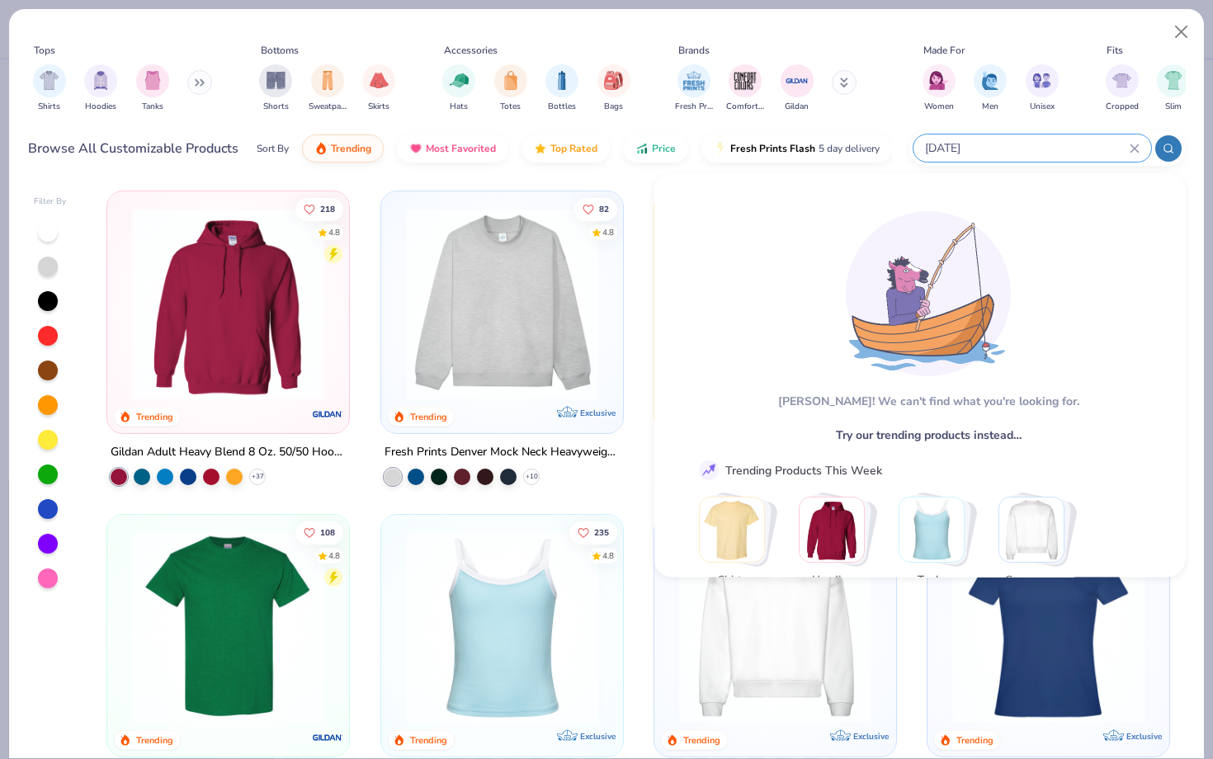
click at [1169, 144] on icon at bounding box center [1168, 149] width 12 height 12
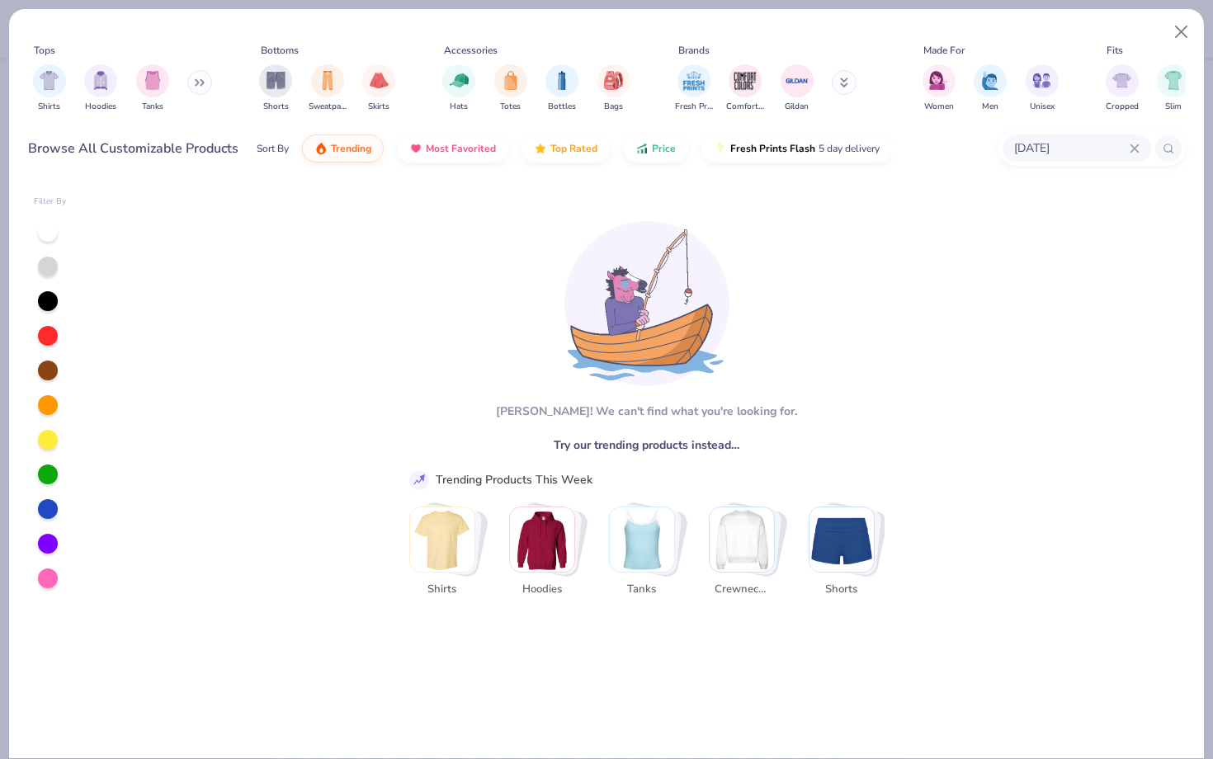
type input "BC1019"
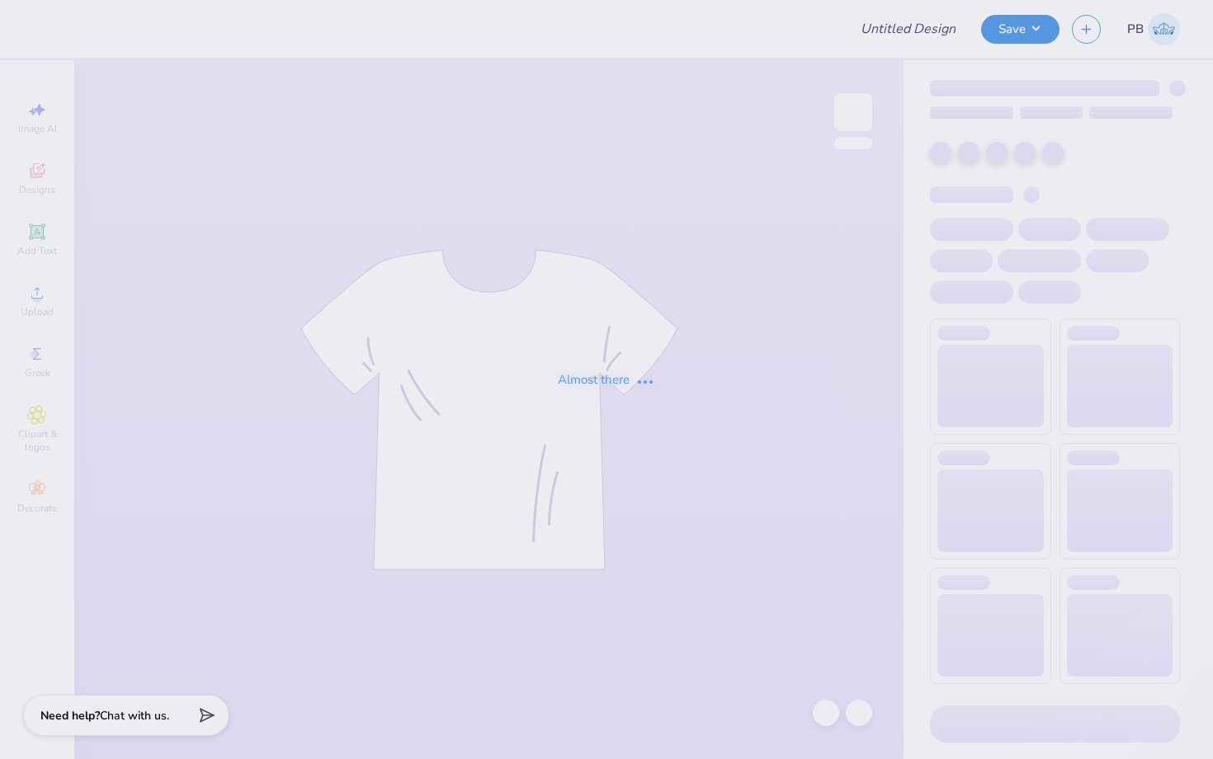
type input "Donuts with DZ"
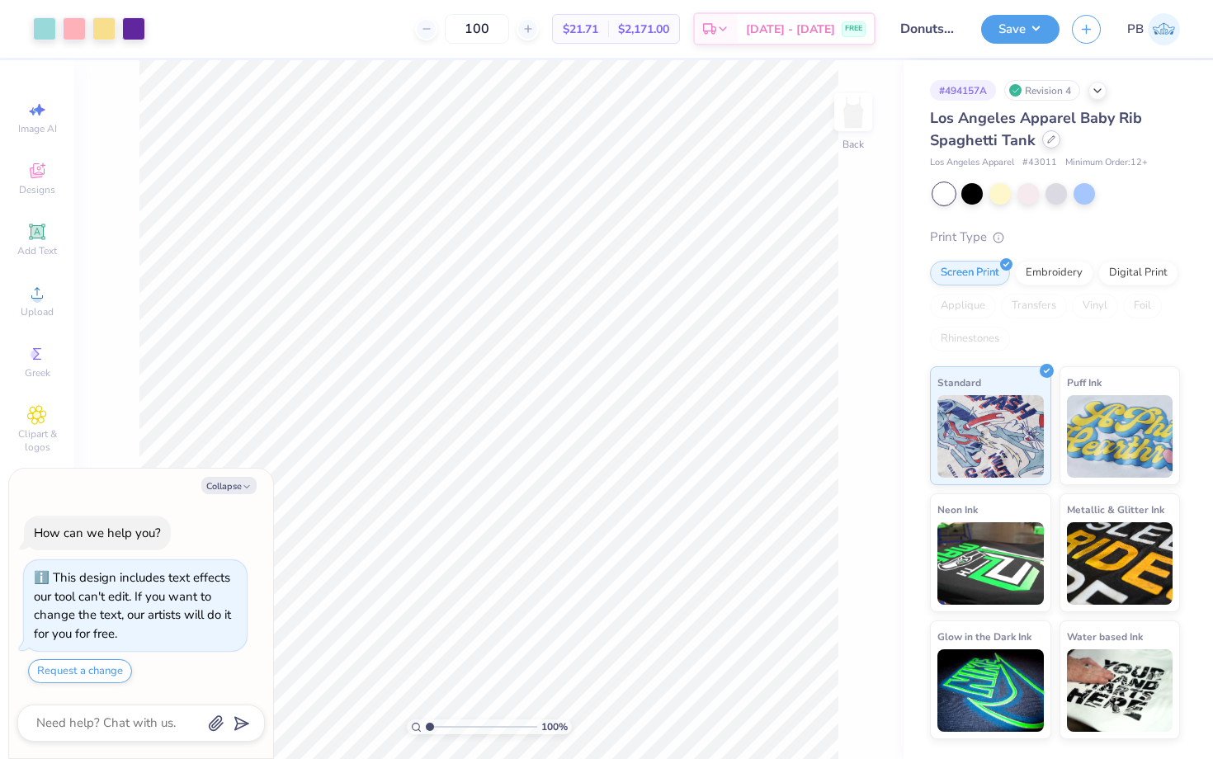
click at [1054, 136] on div at bounding box center [1051, 139] width 18 height 18
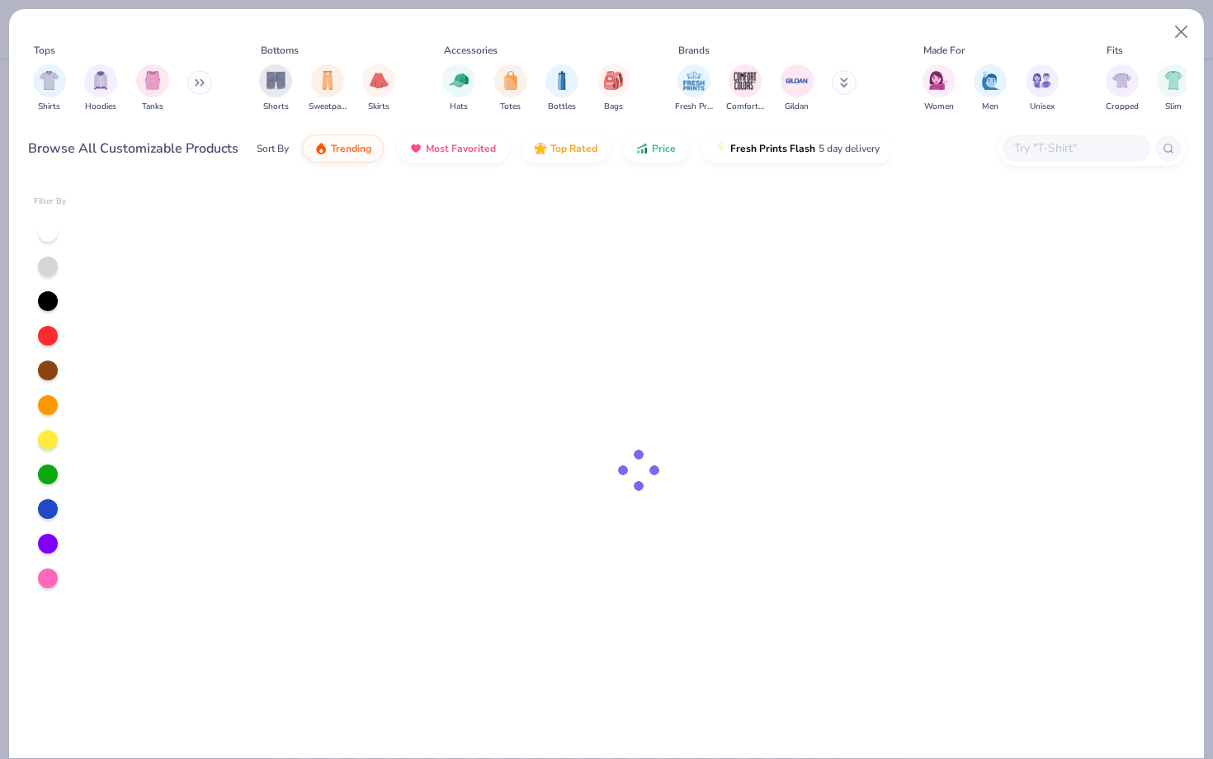
type textarea "x"
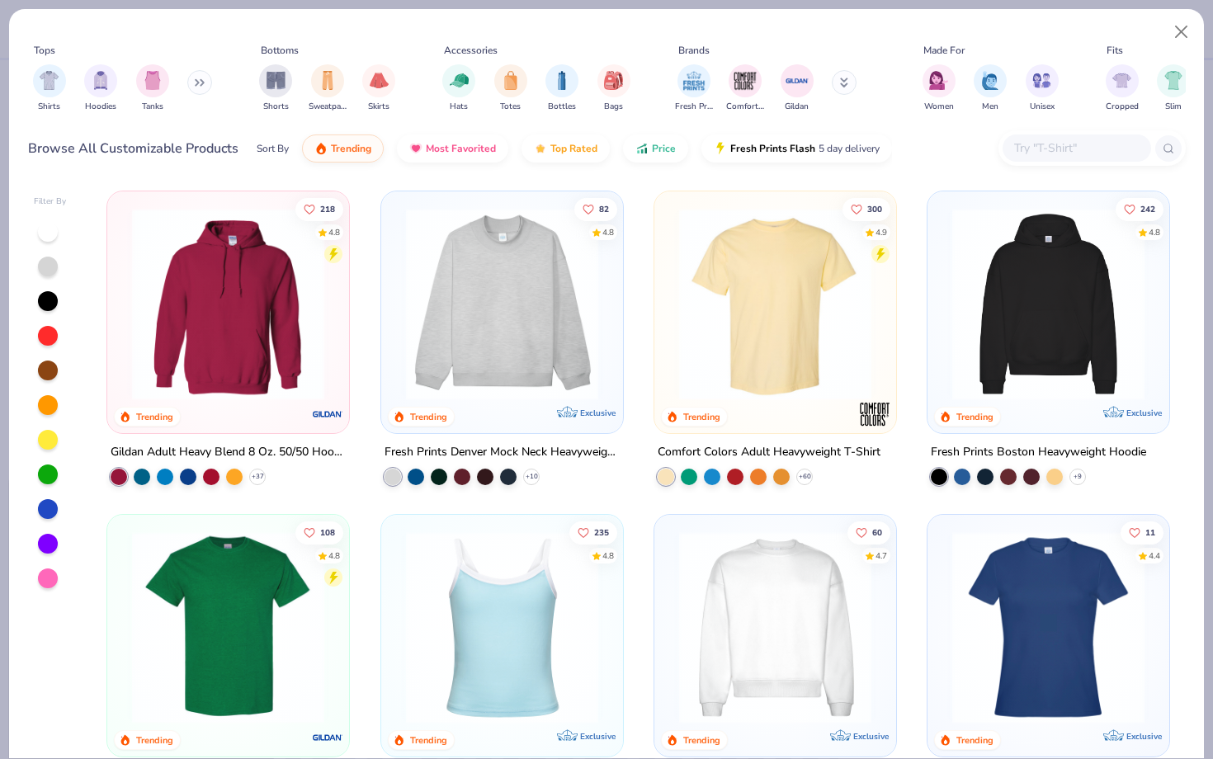
click at [1067, 153] on input "text" at bounding box center [1075, 148] width 127 height 19
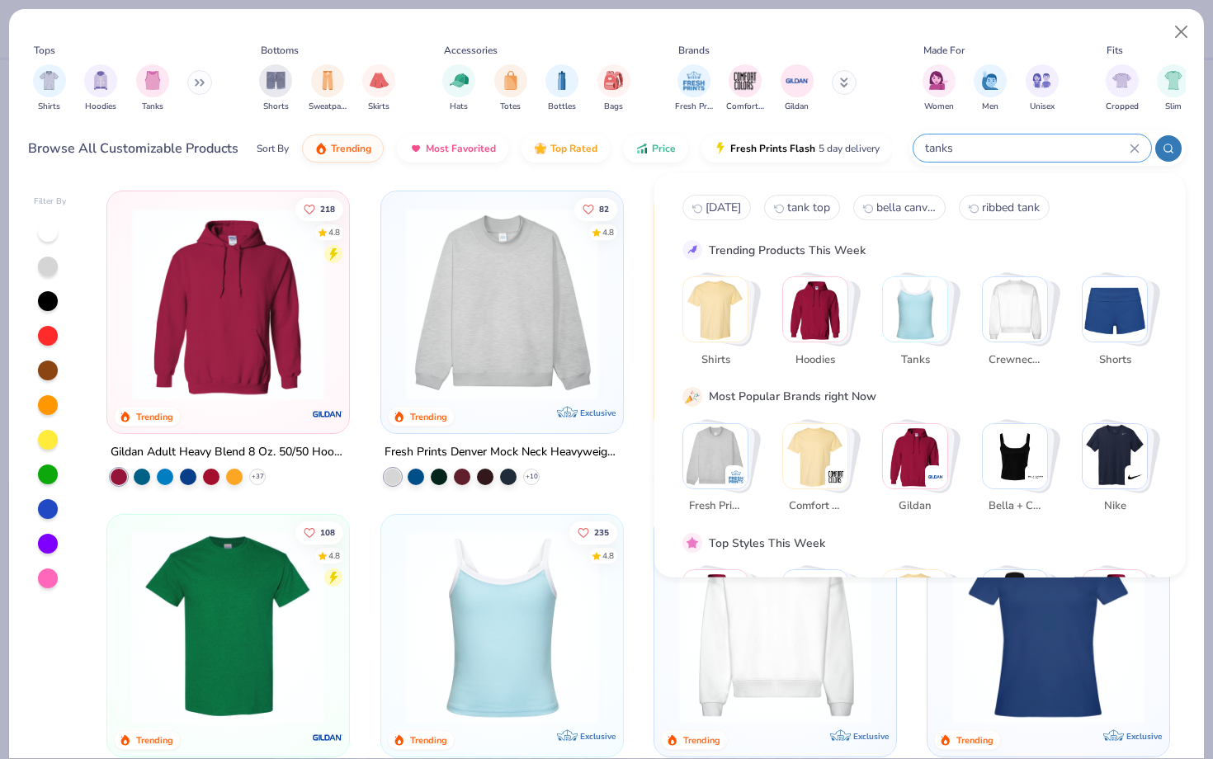
type input "tanks"
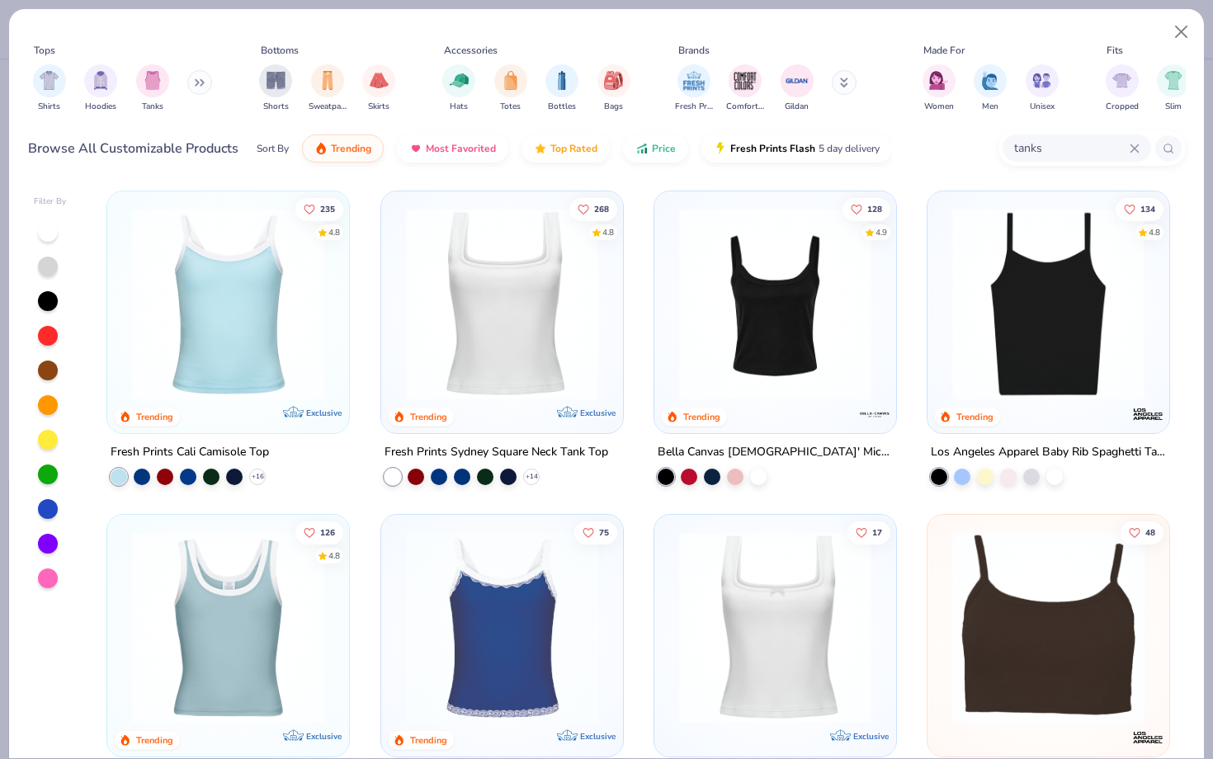
click at [1000, 278] on img at bounding box center [1048, 304] width 209 height 192
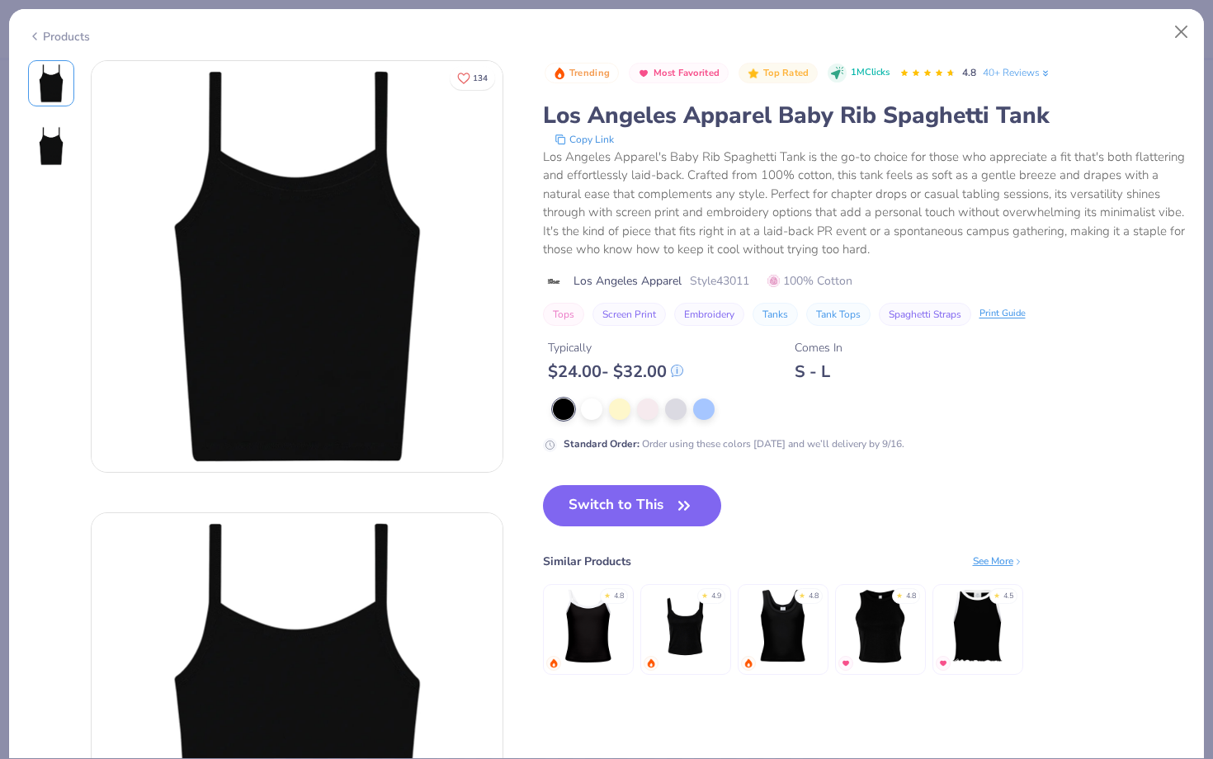
click at [721, 270] on div "Trending Most Favorited Top Rated 1M Clicks 4.8 40+ Reviews Los Angeles Apparel…" at bounding box center [864, 193] width 643 height 266
click at [728, 277] on span "Style 43011" at bounding box center [719, 280] width 59 height 17
copy span "43011"
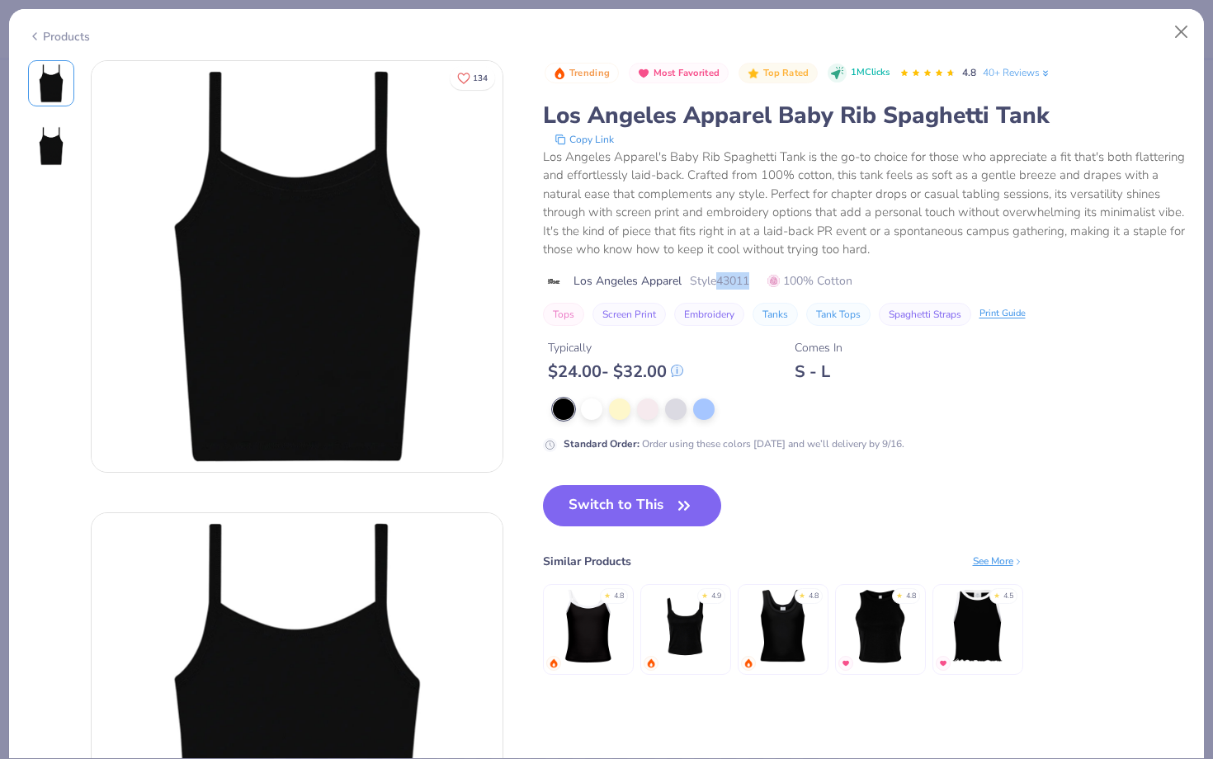
copy span "43011"
type textarea "x"
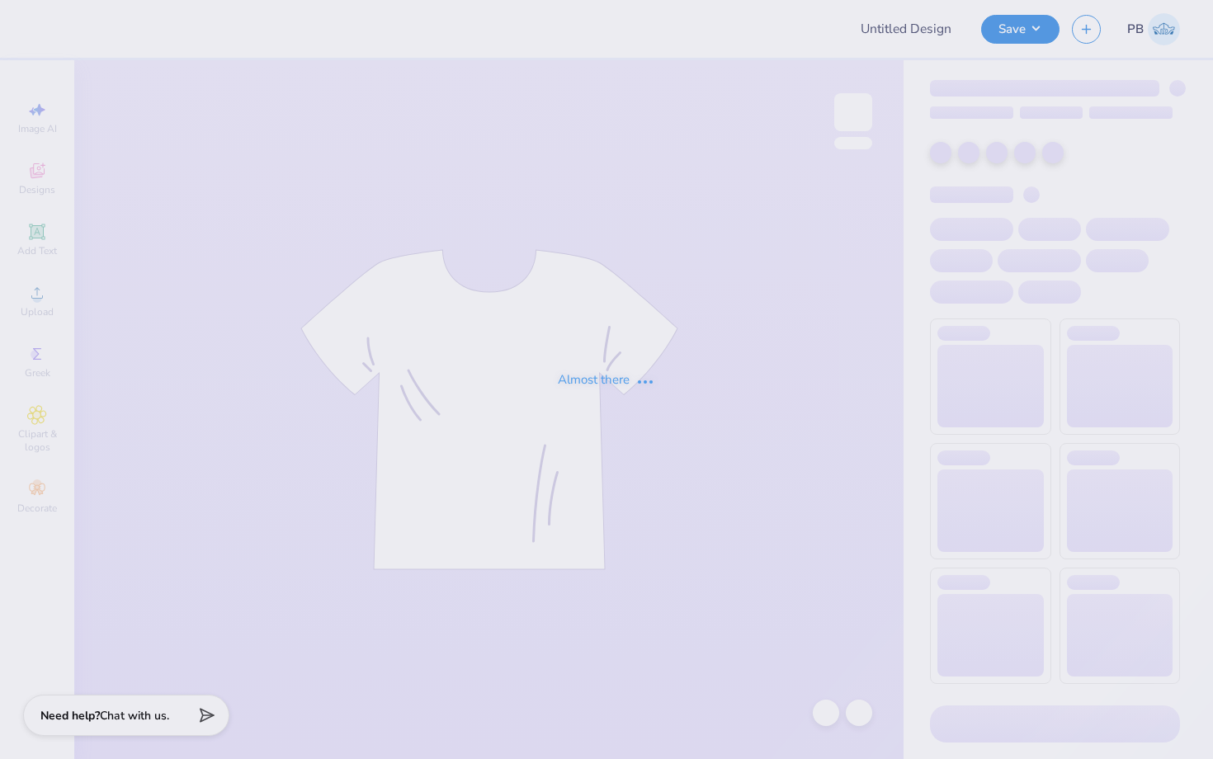
type input "Donuts with DZ"
click at [999, 31] on div "Almost there" at bounding box center [606, 379] width 1213 height 759
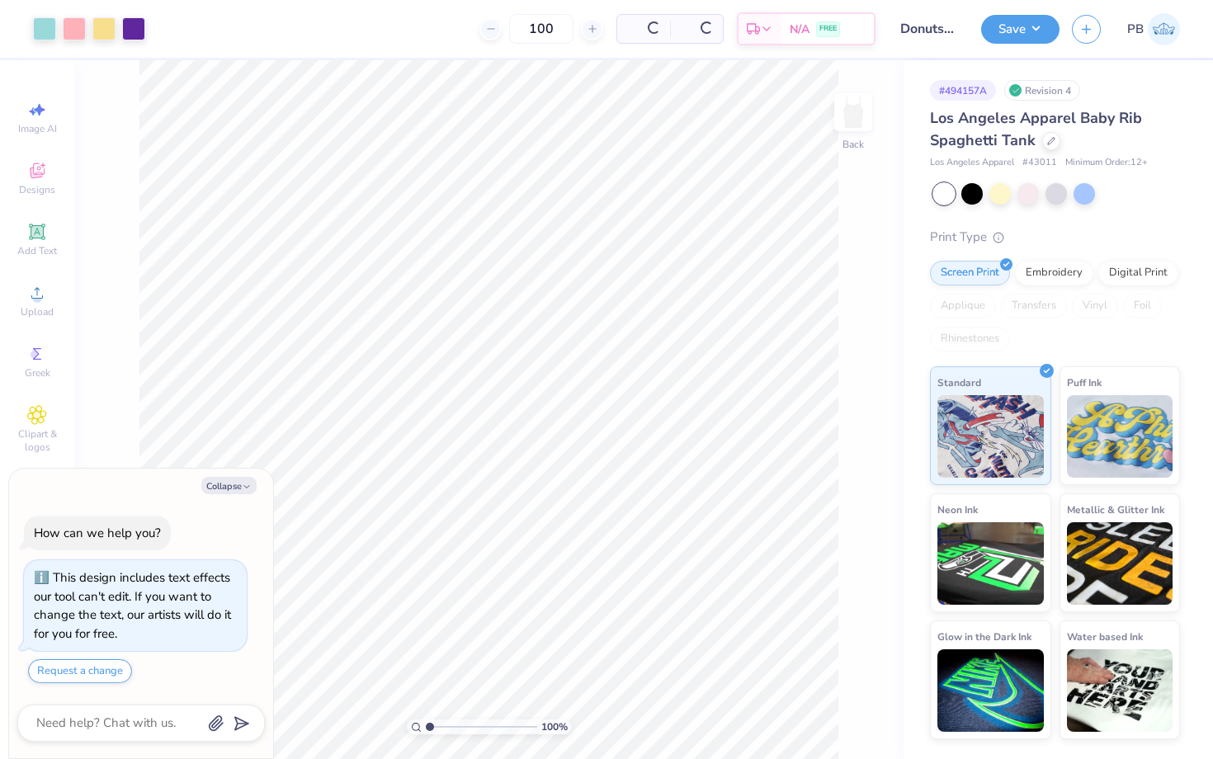
click at [999, 31] on button "Save" at bounding box center [1020, 29] width 78 height 29
type textarea "x"
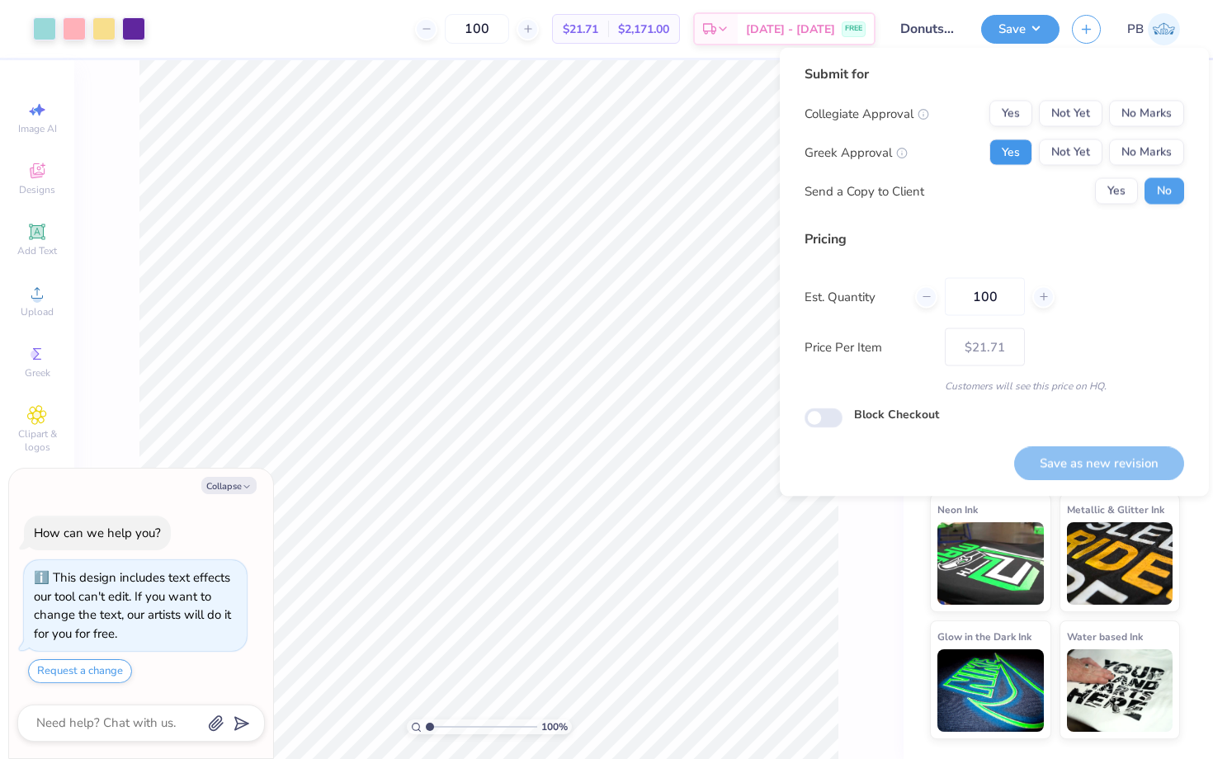
click at [1004, 155] on button "Yes" at bounding box center [1010, 152] width 43 height 26
click at [1137, 125] on button "No Marks" at bounding box center [1146, 114] width 75 height 26
click at [1072, 471] on button "Save as new revision" at bounding box center [1099, 463] width 170 height 34
type input "$21.71"
type textarea "x"
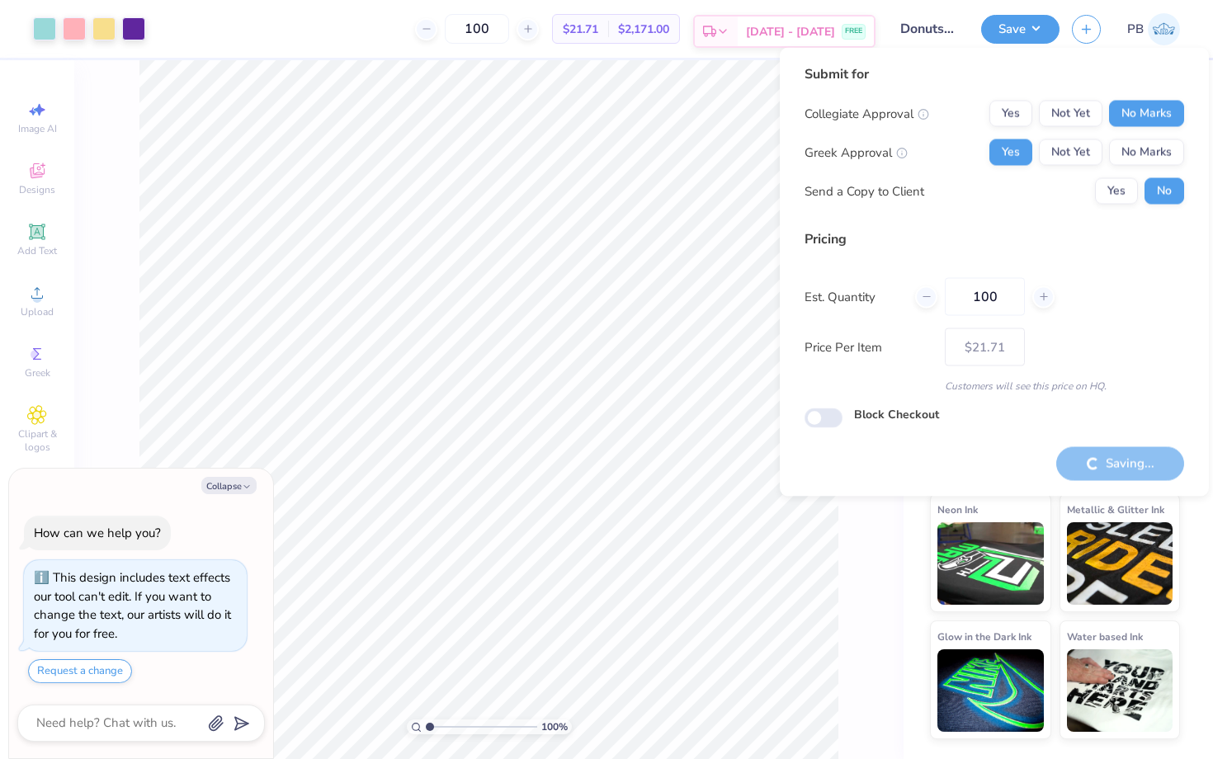
type input "– –"
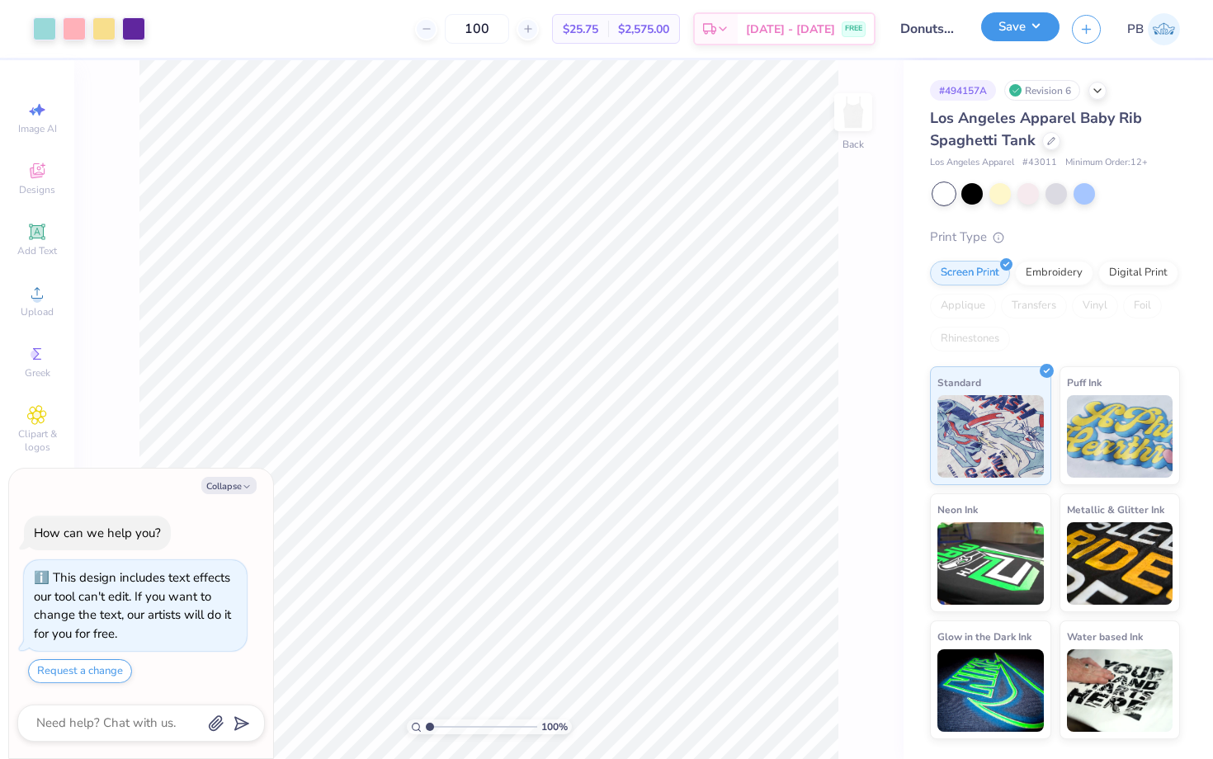
click at [1011, 23] on button "Save" at bounding box center [1020, 26] width 78 height 29
type textarea "x"
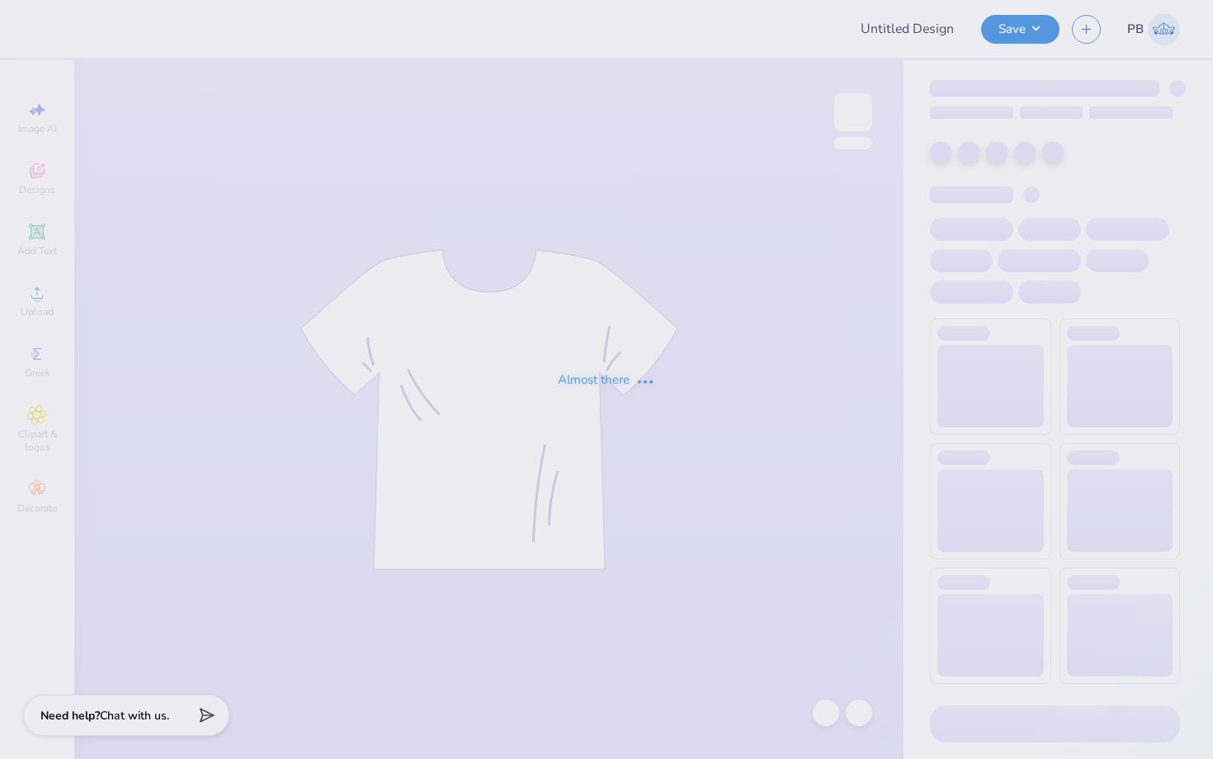
type input "Donuts with DZ"
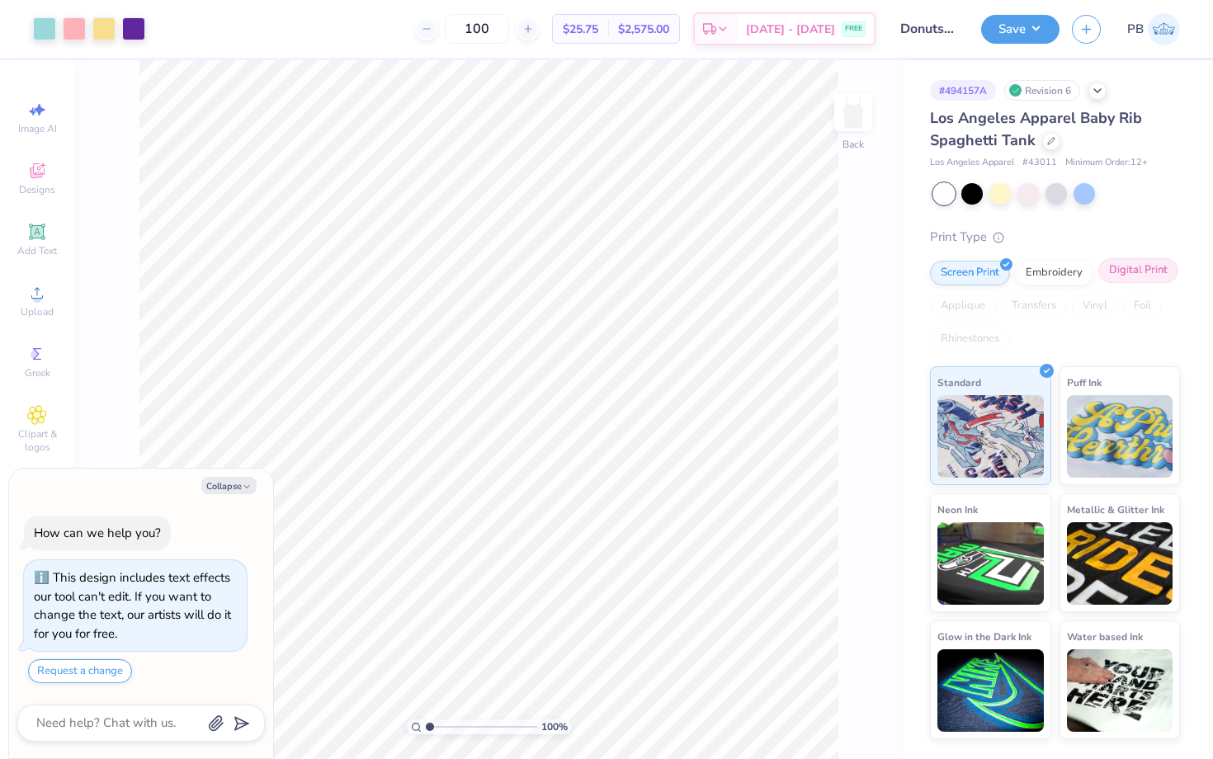
click at [1133, 270] on div "Digital Print" at bounding box center [1138, 270] width 80 height 25
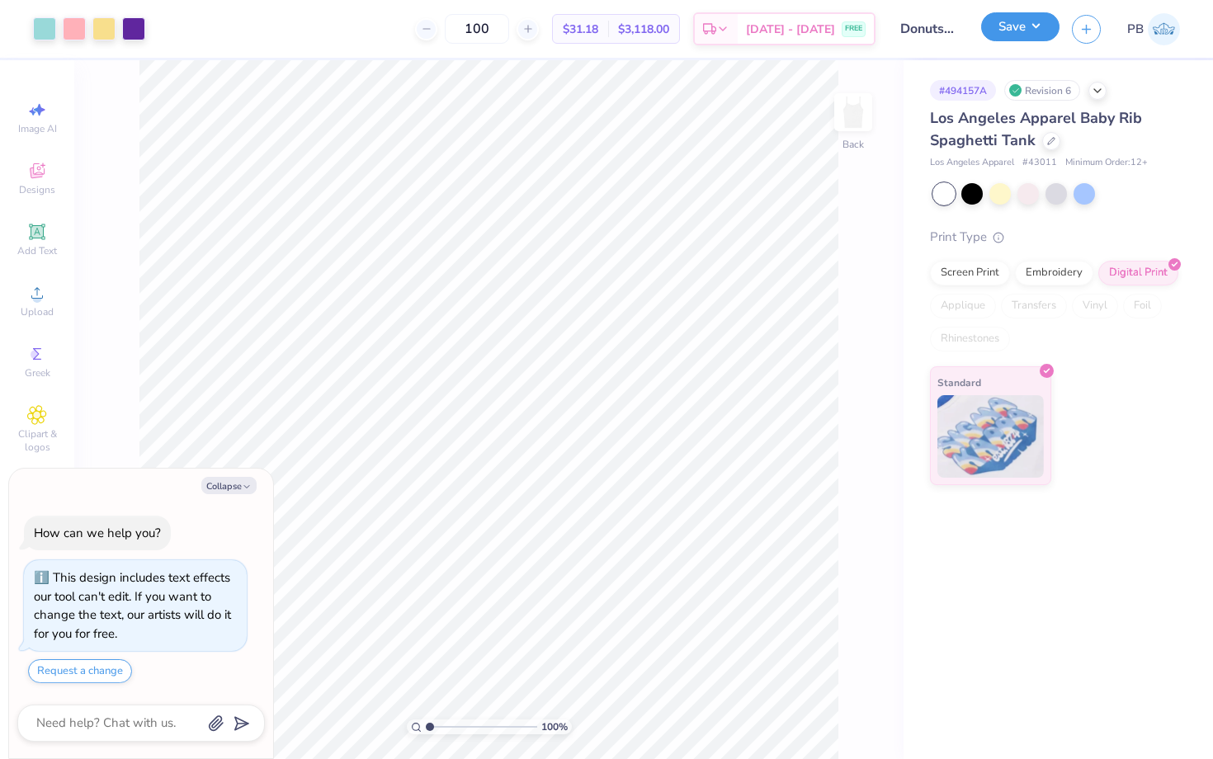
click at [1025, 31] on button "Save" at bounding box center [1020, 26] width 78 height 29
type textarea "x"
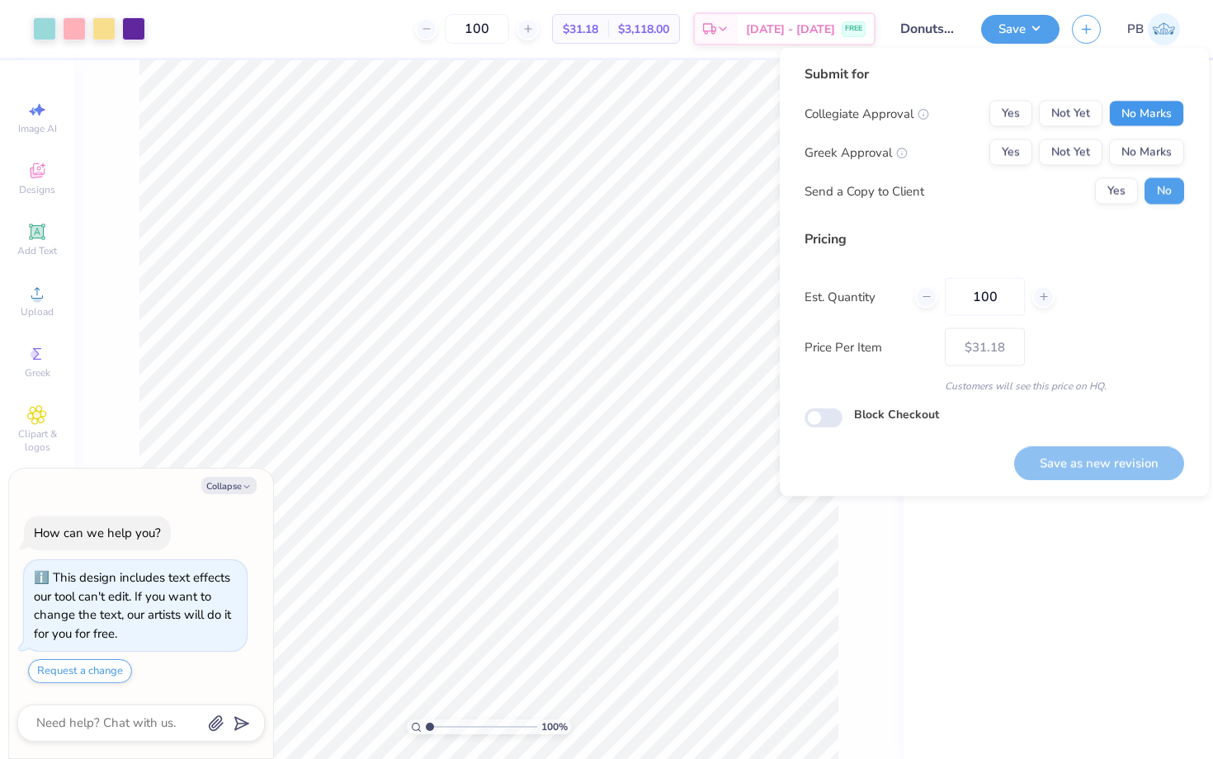
click at [1136, 120] on button "No Marks" at bounding box center [1146, 114] width 75 height 26
click at [1143, 148] on button "No Marks" at bounding box center [1146, 152] width 75 height 26
